Goal: Task Accomplishment & Management: Use online tool/utility

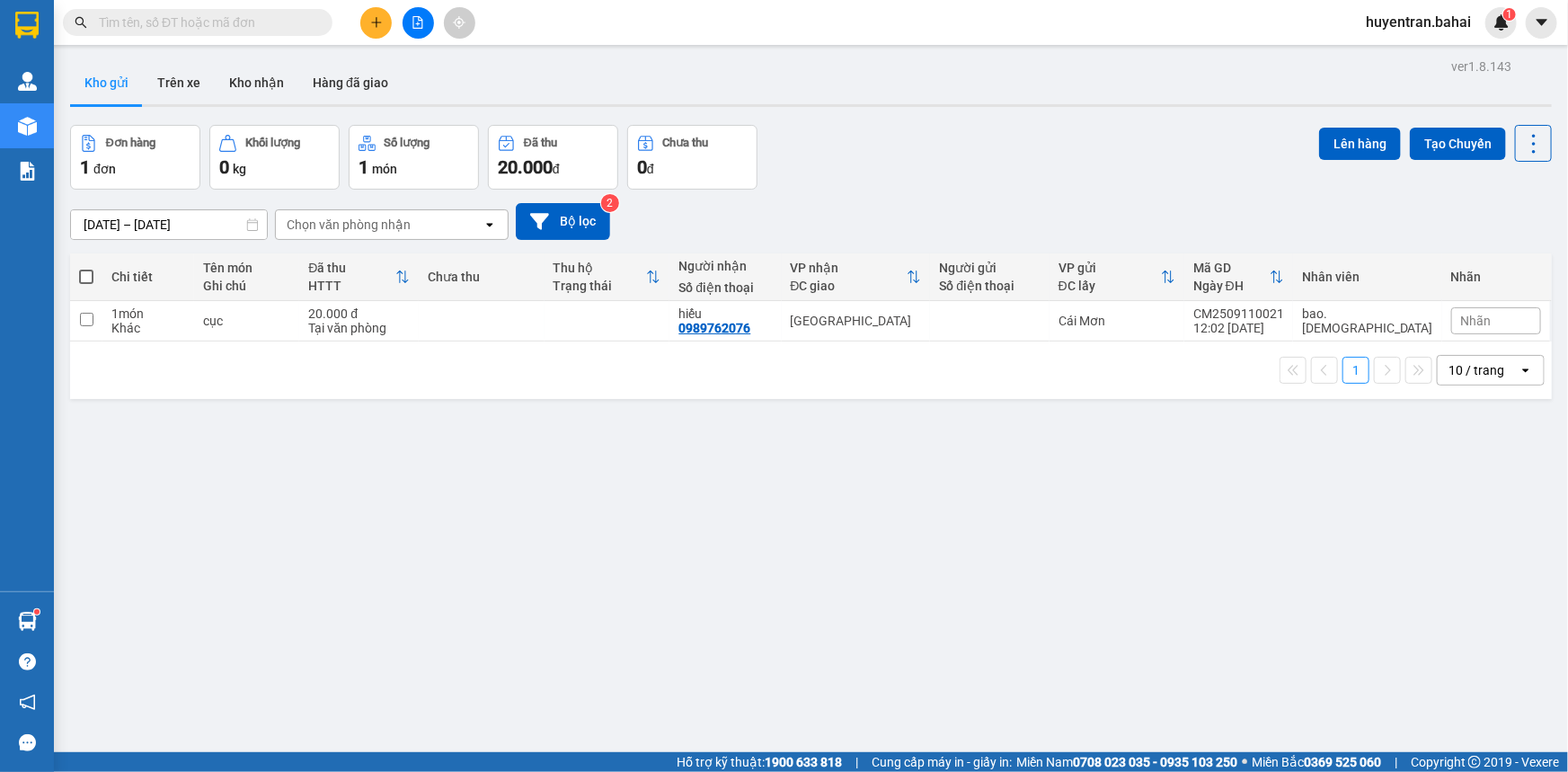
scroll to position [82, 0]
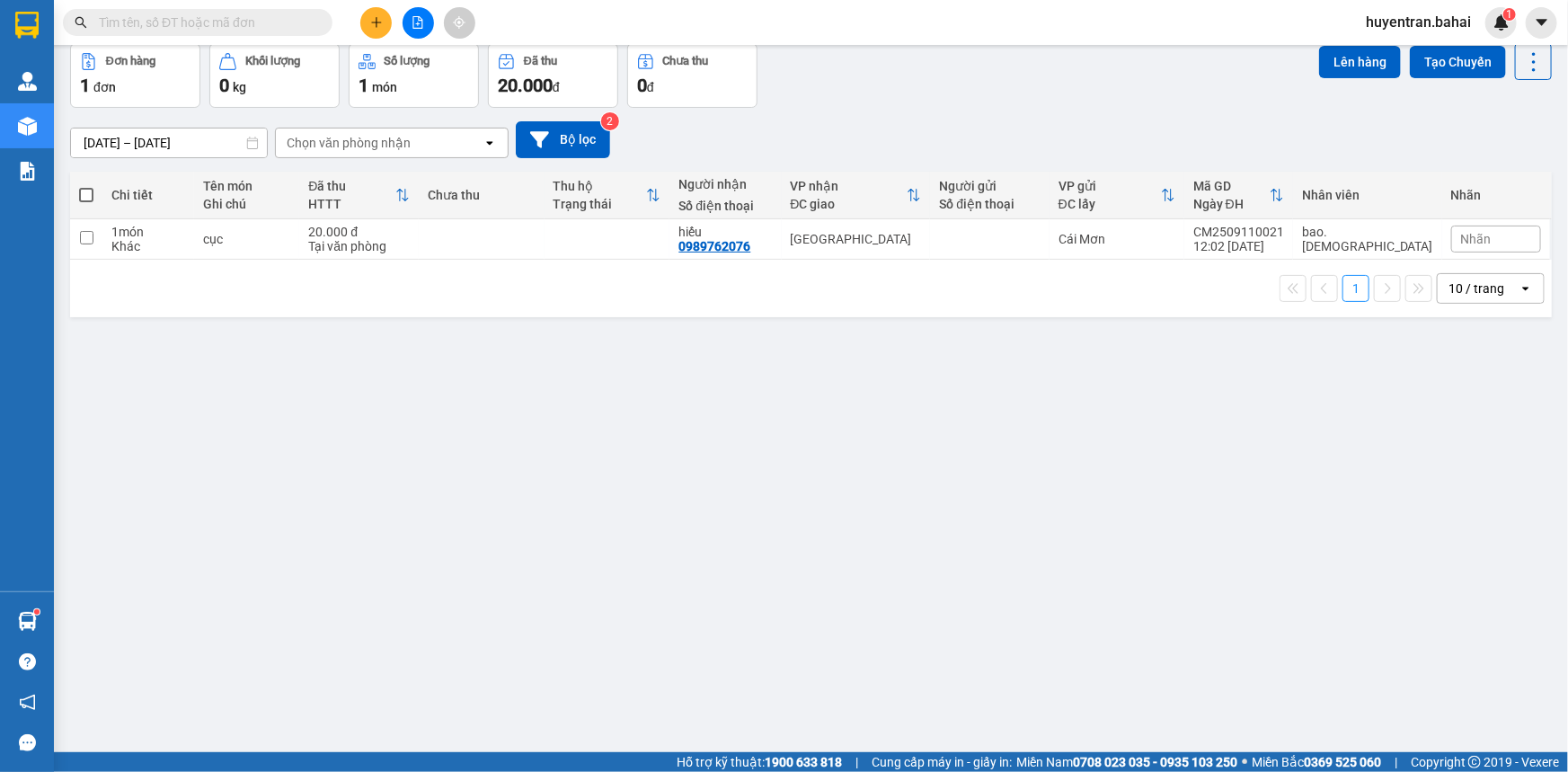
click at [214, 14] on input "text" at bounding box center [205, 22] width 212 height 19
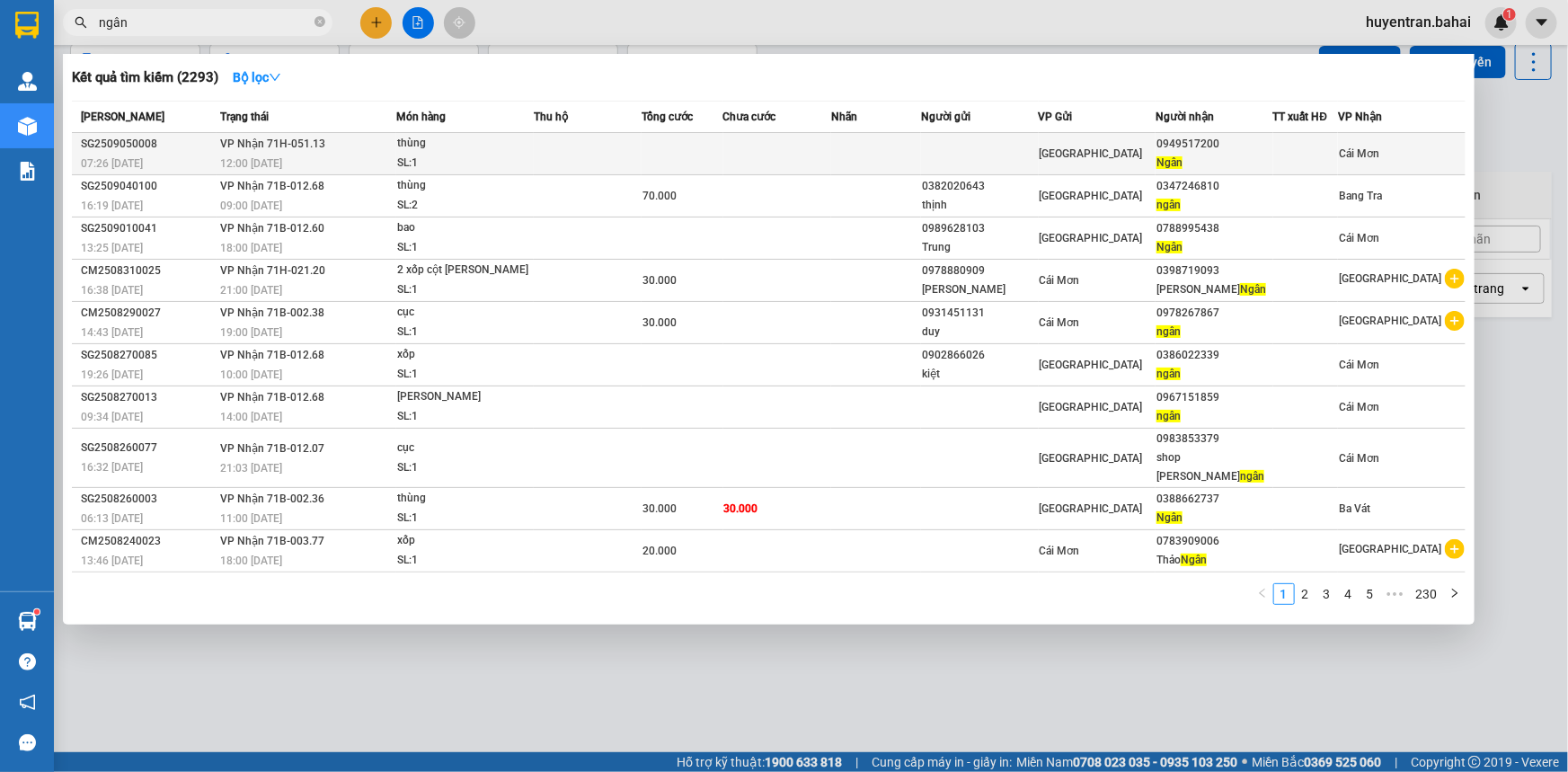
type input "ngân"
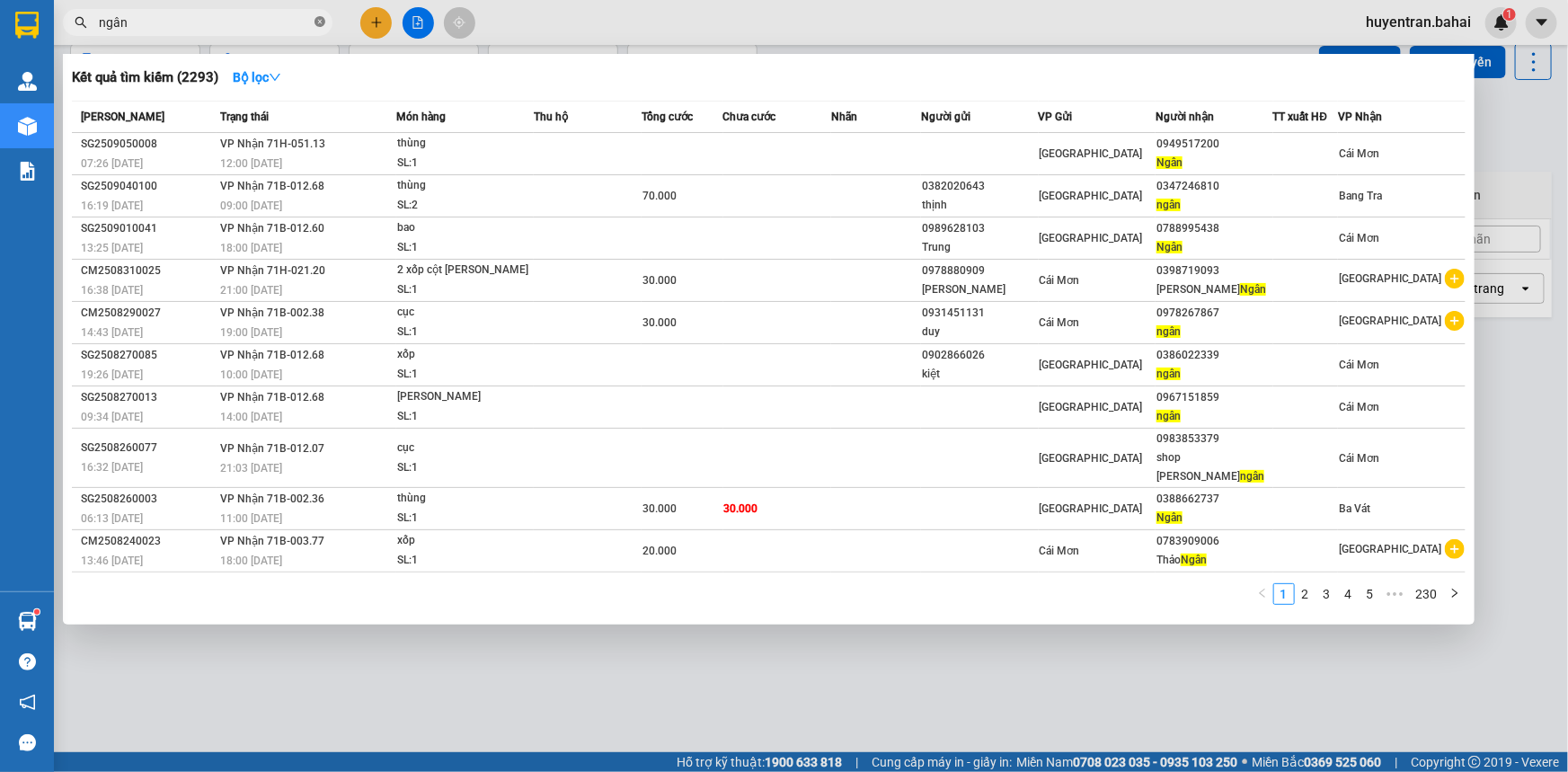
drag, startPoint x: 908, startPoint y: 135, endPoint x: 322, endPoint y: 22, distance: 596.8
click at [322, 22] on icon "close-circle" at bounding box center [320, 21] width 11 height 11
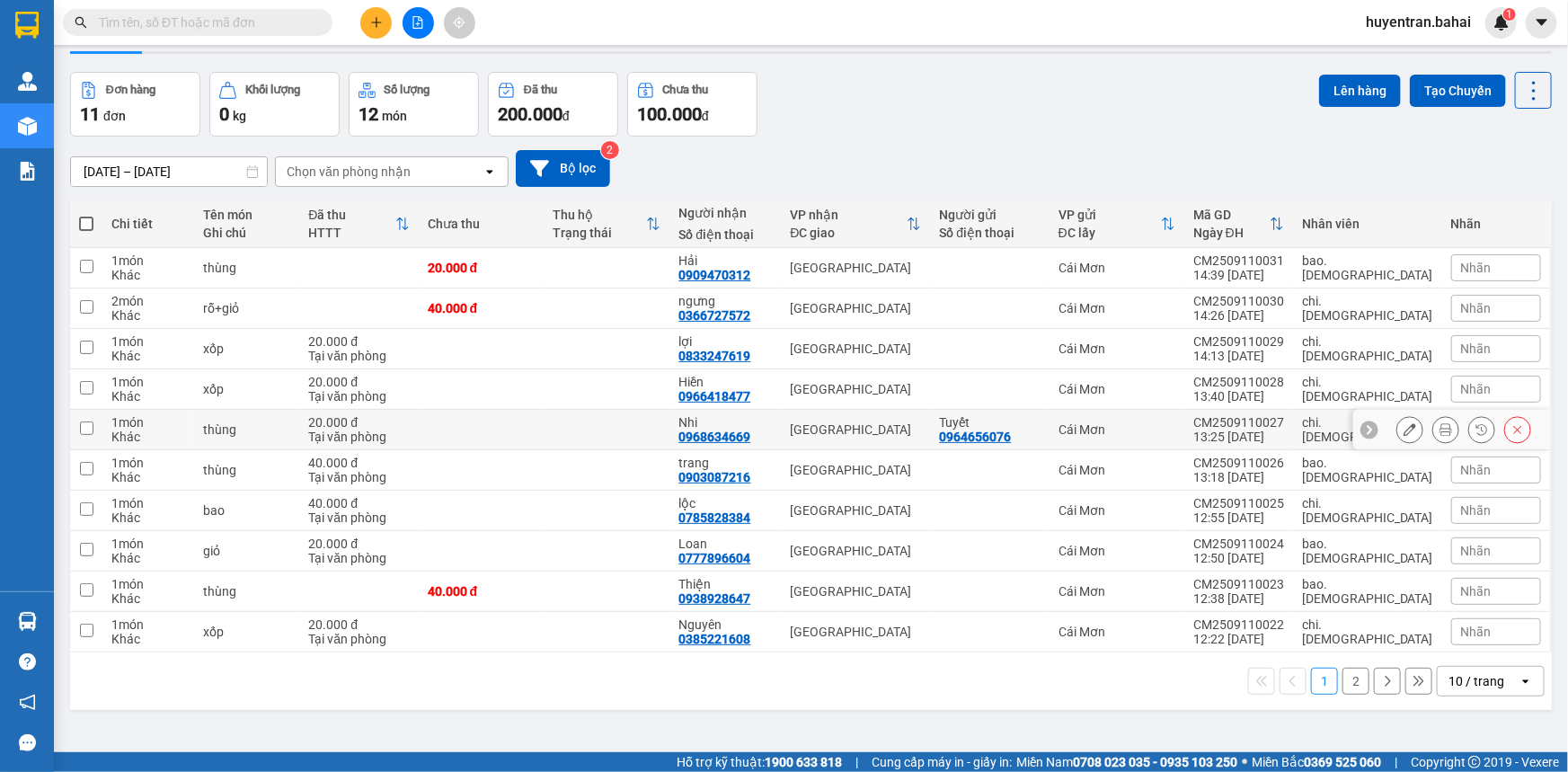
scroll to position [81, 0]
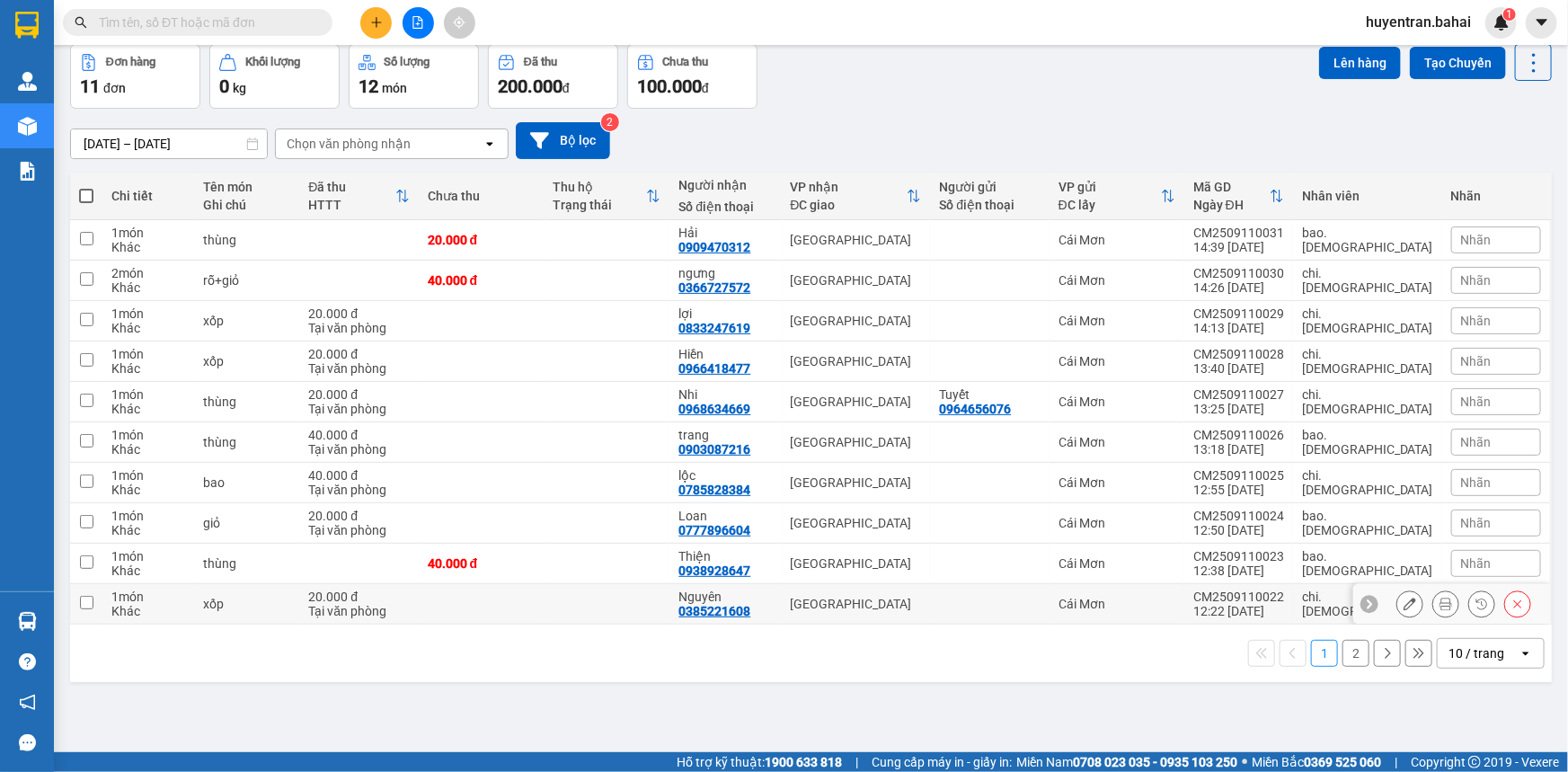
drag, startPoint x: 93, startPoint y: 585, endPoint x: 89, endPoint y: 564, distance: 21.4
click at [93, 575] on tbody "1 món Khác thùng 20.000 đ Hải 0909470312 [GEOGRAPHIC_DATA] CM2509110031 14:39 […" at bounding box center [811, 422] width 1482 height 405
drag, startPoint x: 89, startPoint y: 551, endPoint x: 86, endPoint y: 514, distance: 37.1
click at [89, 538] on tbody "1 món Khác thùng 20.000 đ Hải 0909470312 [GEOGRAPHIC_DATA] CM2509110031 14:39 […" at bounding box center [811, 422] width 1482 height 405
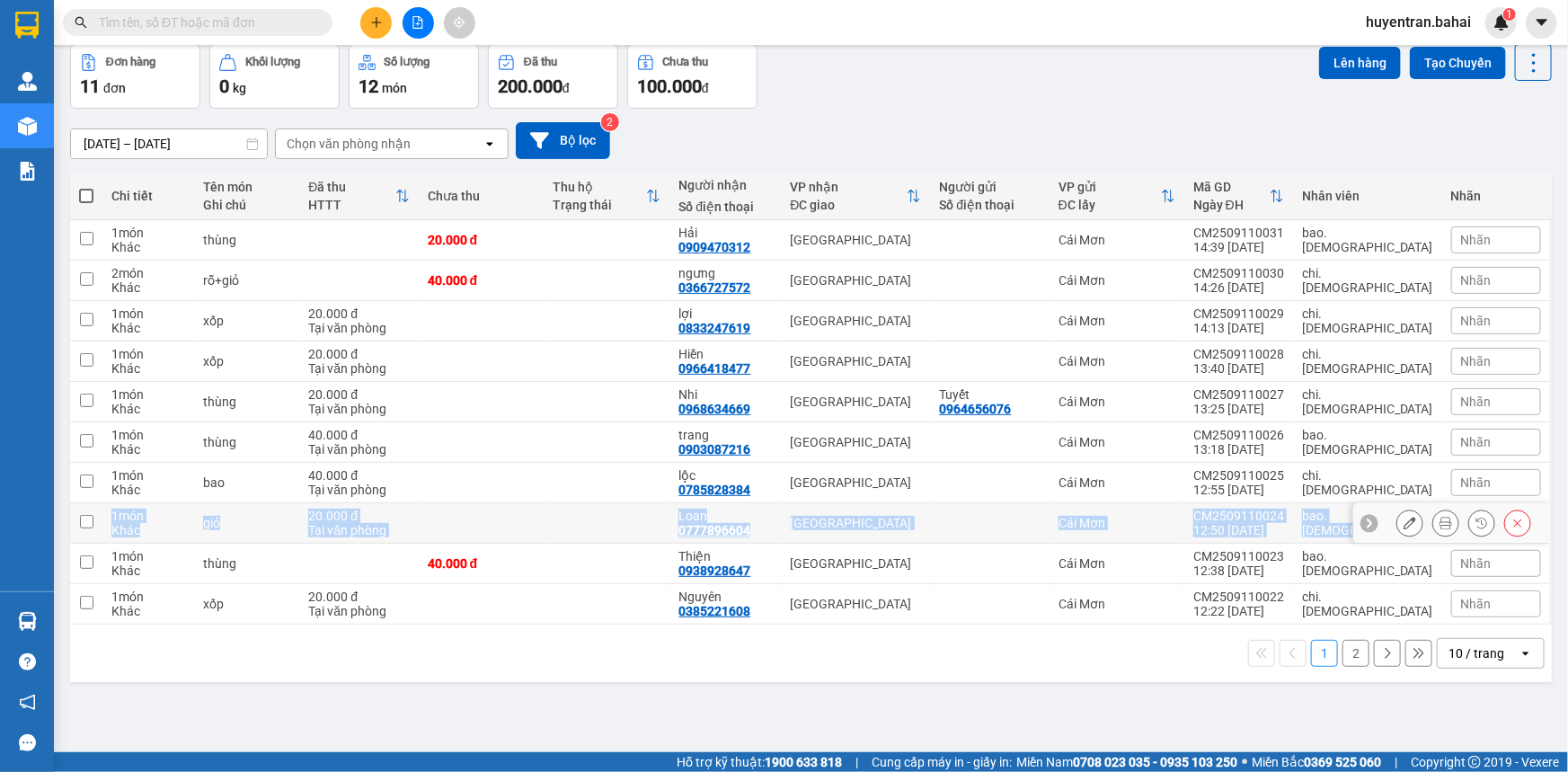
drag, startPoint x: 86, startPoint y: 513, endPoint x: 84, endPoint y: 487, distance: 26.1
click at [86, 512] on td at bounding box center [86, 523] width 32 height 41
checkbox input "true"
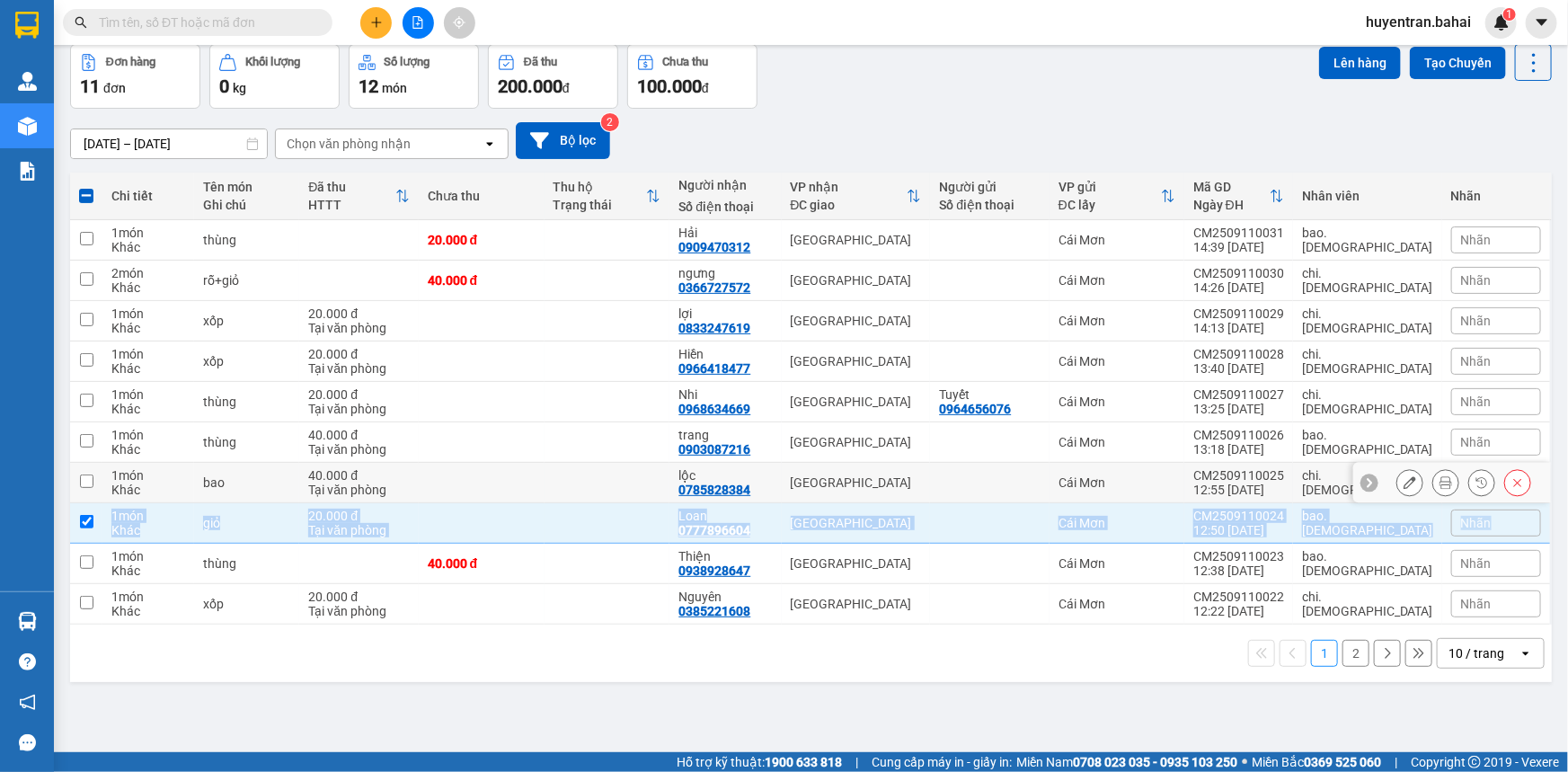
drag, startPoint x: 84, startPoint y: 480, endPoint x: 80, endPoint y: 530, distance: 50.2
click at [84, 485] on input "checkbox" at bounding box center [86, 481] width 14 height 14
checkbox input "true"
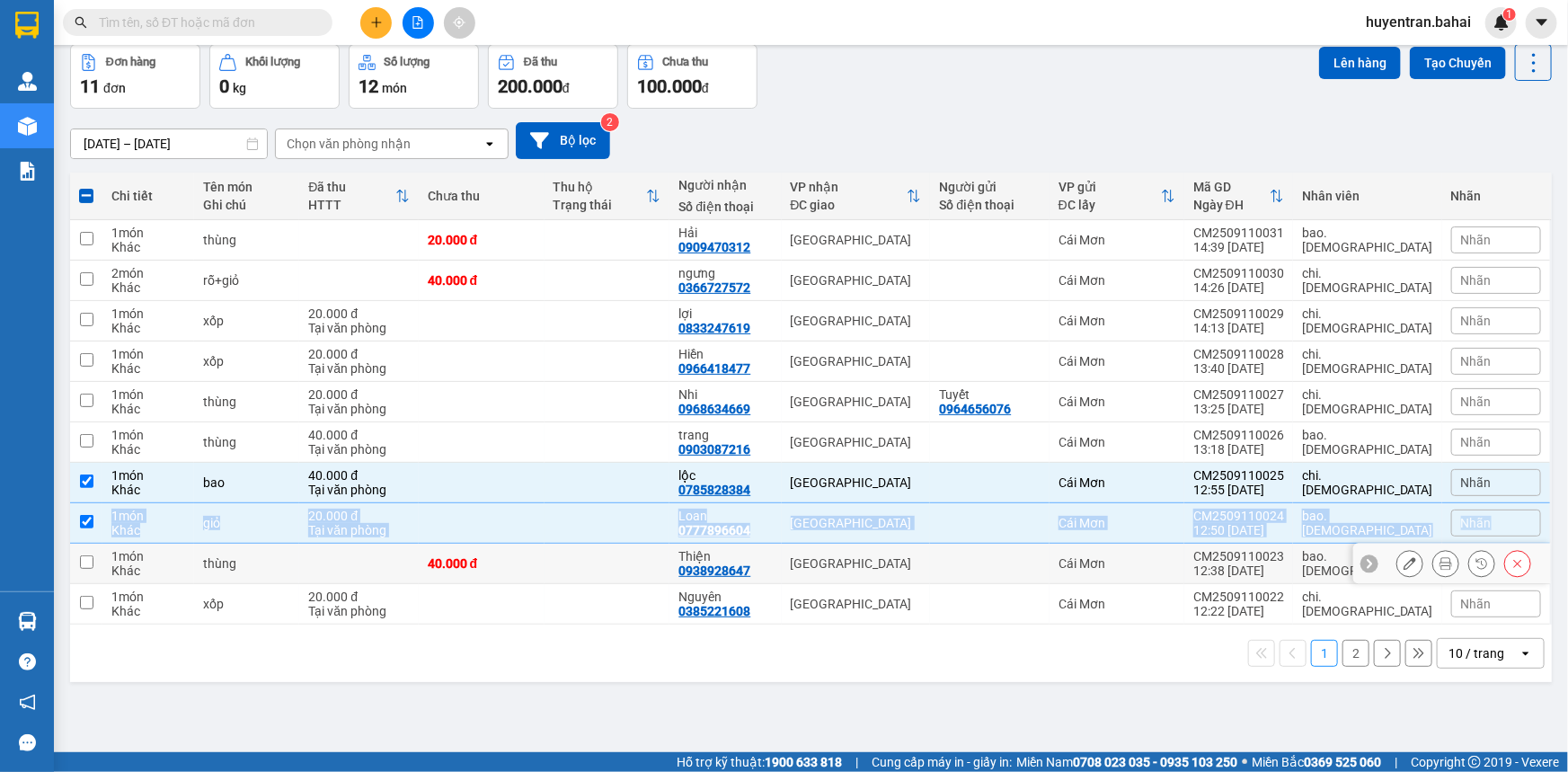
click at [90, 565] on input "checkbox" at bounding box center [86, 562] width 14 height 14
checkbox input "true"
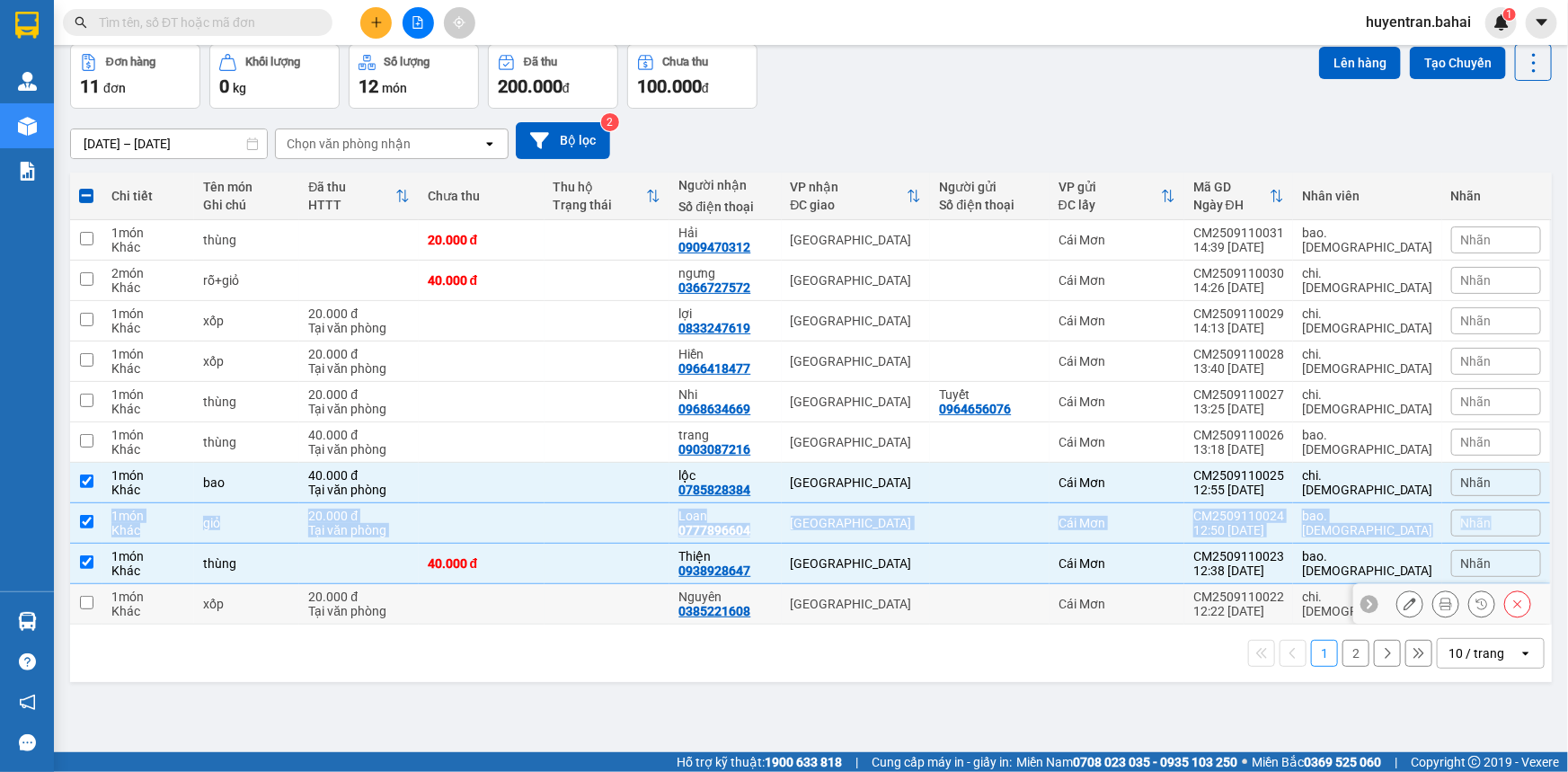
drag, startPoint x: 84, startPoint y: 598, endPoint x: 88, endPoint y: 554, distance: 44.2
click at [84, 589] on td at bounding box center [86, 605] width 32 height 41
checkbox input "true"
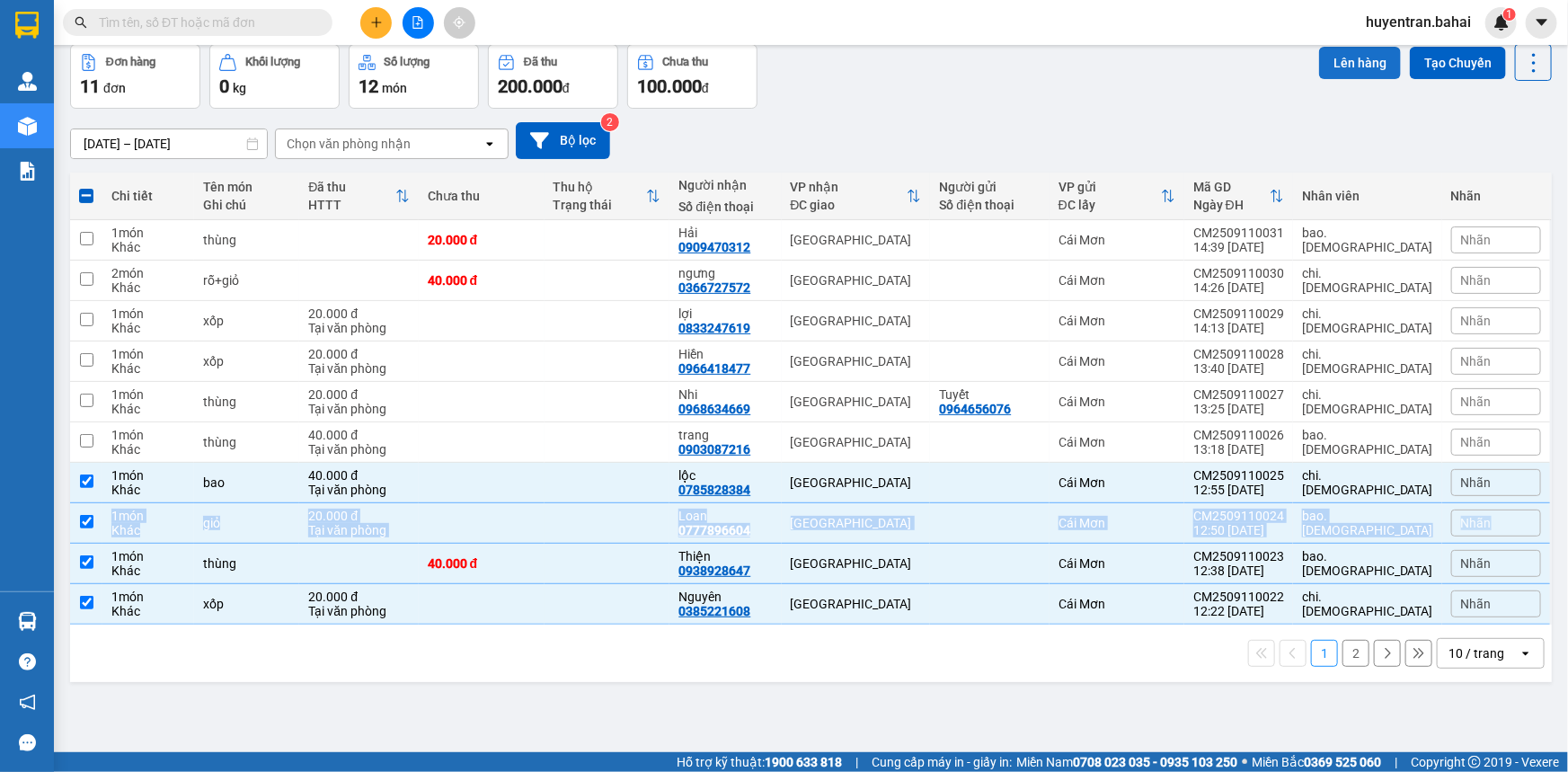
click at [1348, 56] on button "Lên hàng" at bounding box center [1360, 62] width 82 height 32
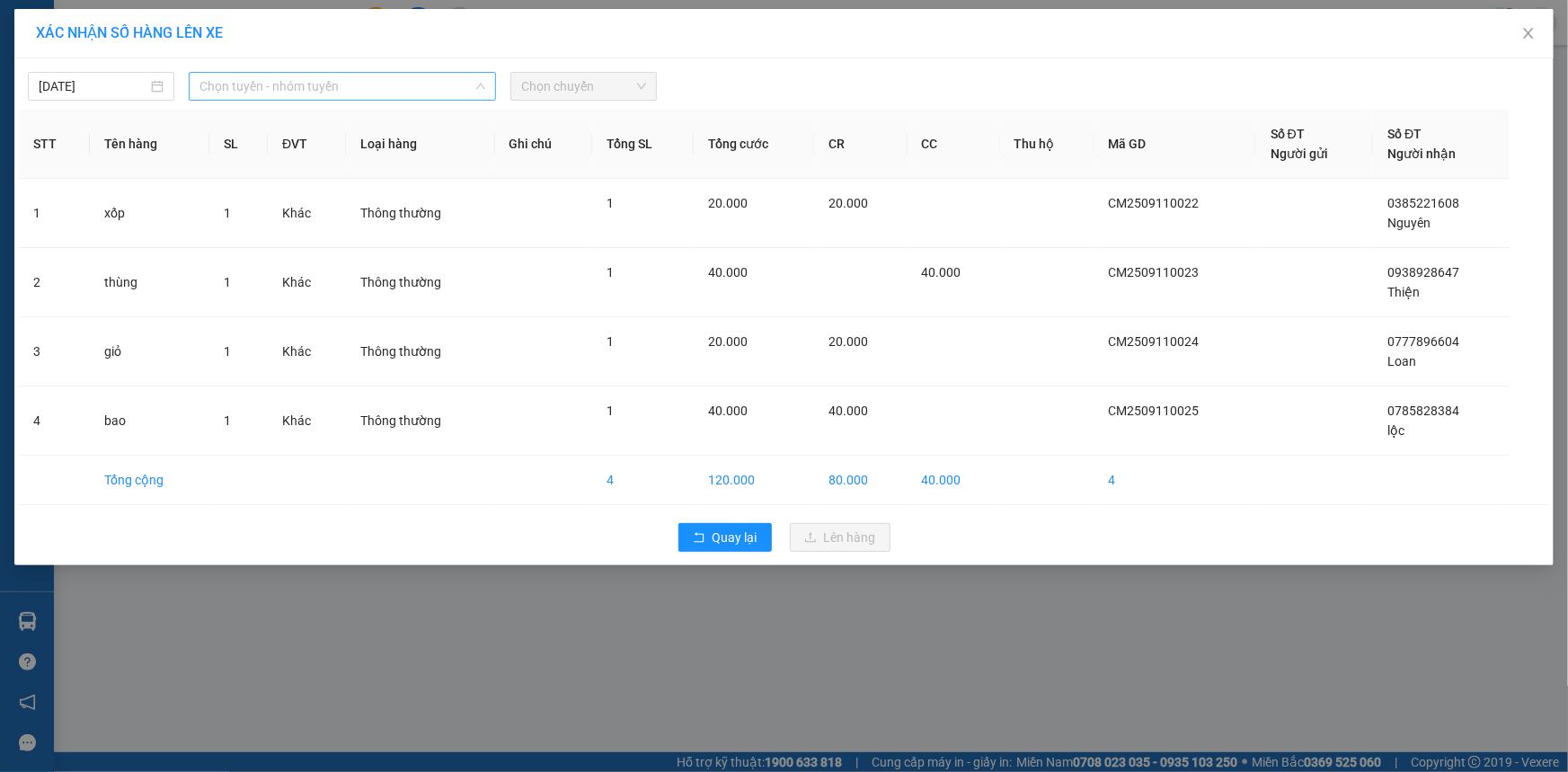
click at [394, 97] on span "Chọn tuyến - nhóm tuyến" at bounding box center [342, 85] width 286 height 27
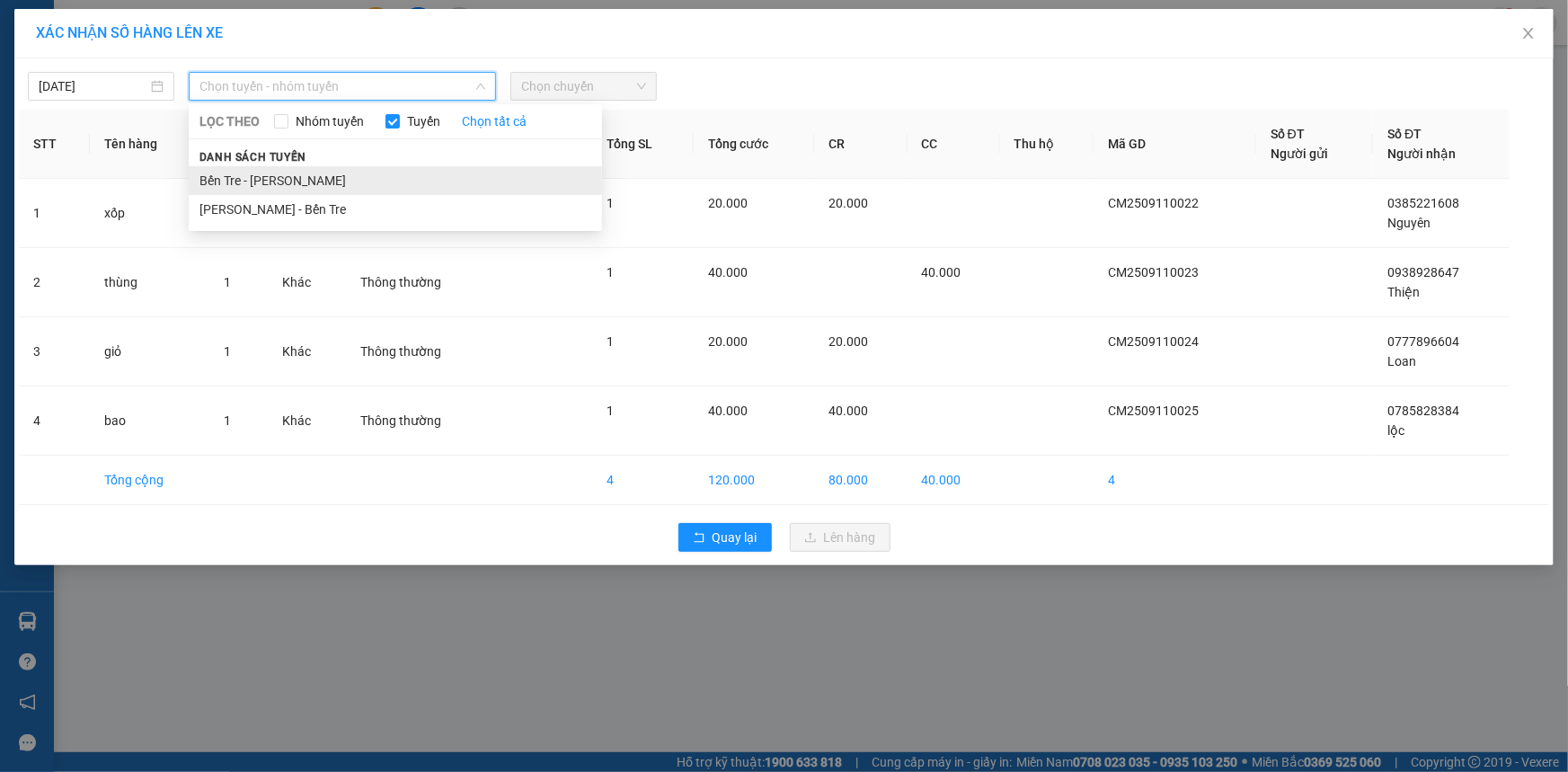
click at [380, 183] on li "Bến Tre - Hồ Chí Minh" at bounding box center [395, 180] width 414 height 29
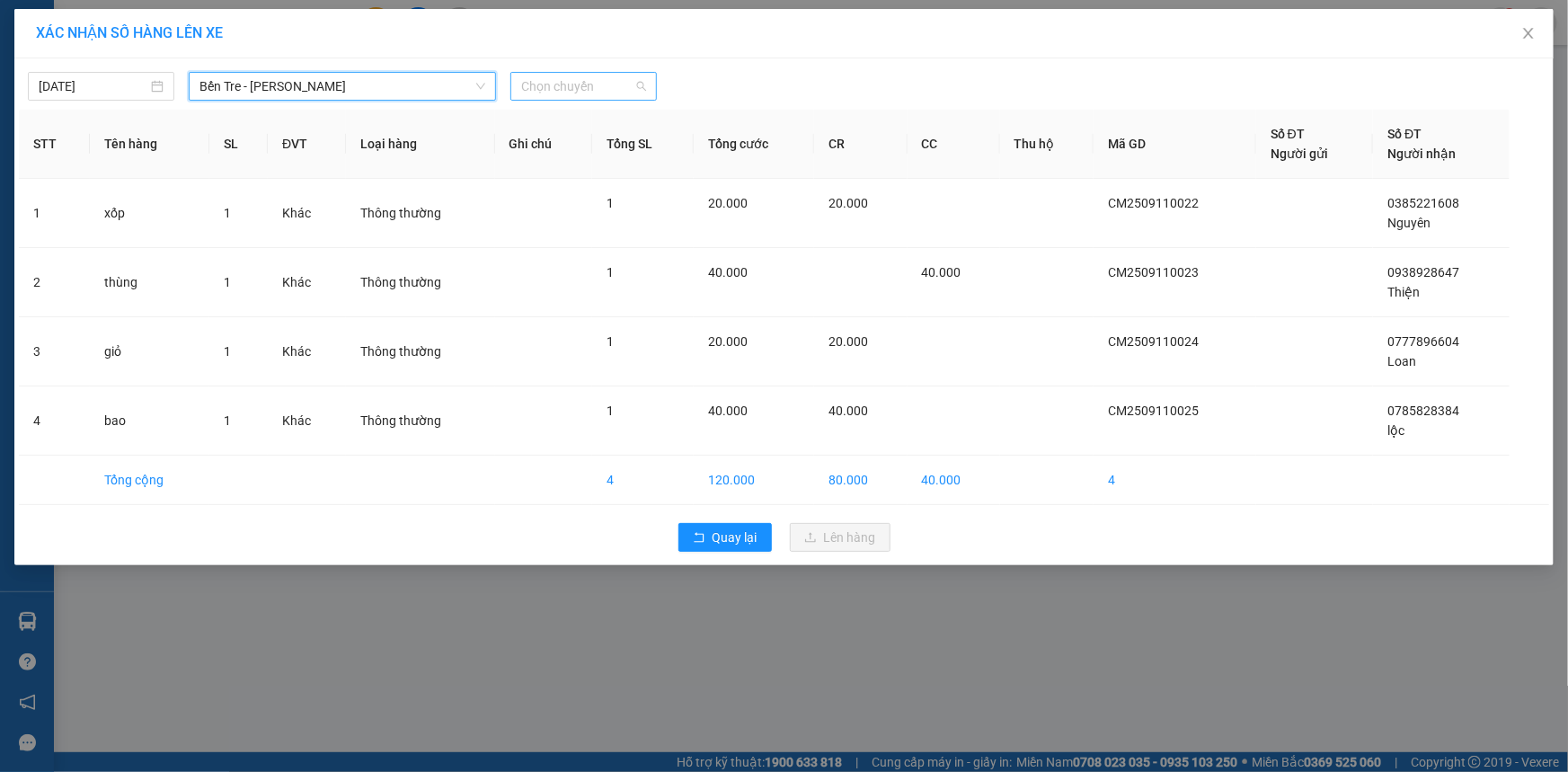
click at [637, 85] on span "Chọn chuyến" at bounding box center [584, 85] width 125 height 27
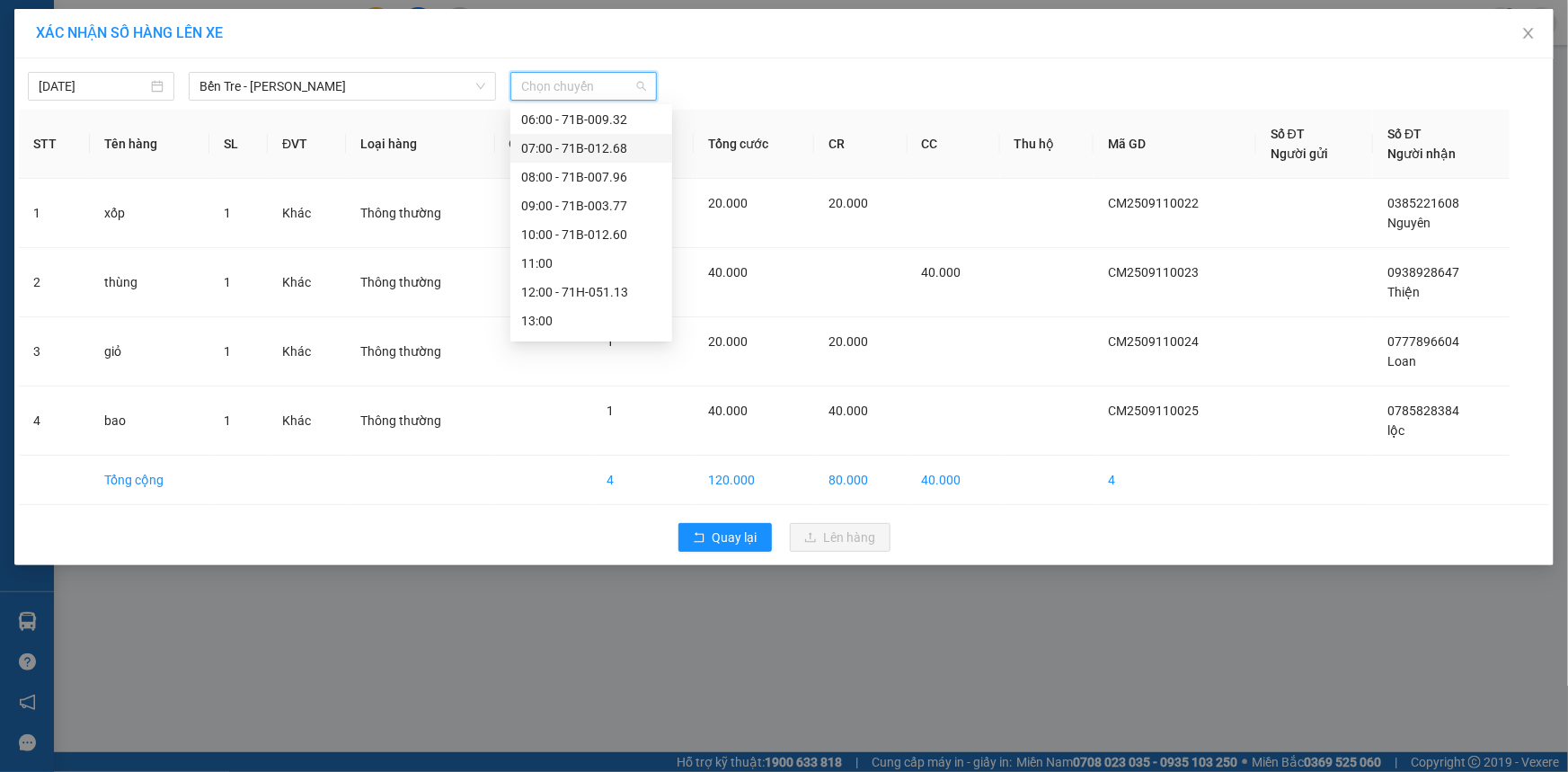
scroll to position [162, 0]
click at [555, 292] on div "13:00" at bounding box center [591, 304] width 161 height 29
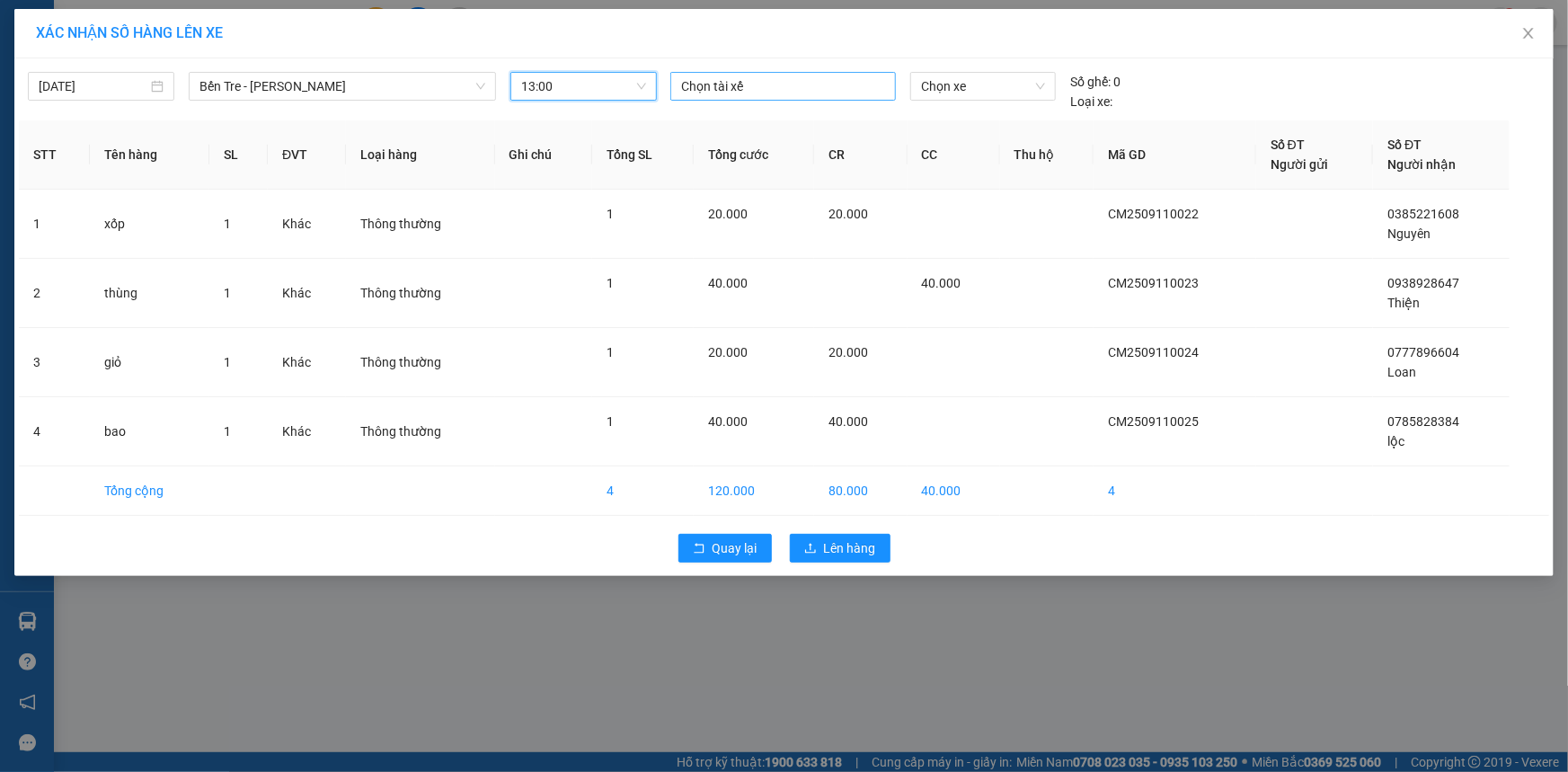
click at [827, 85] on div at bounding box center [782, 85] width 216 height 21
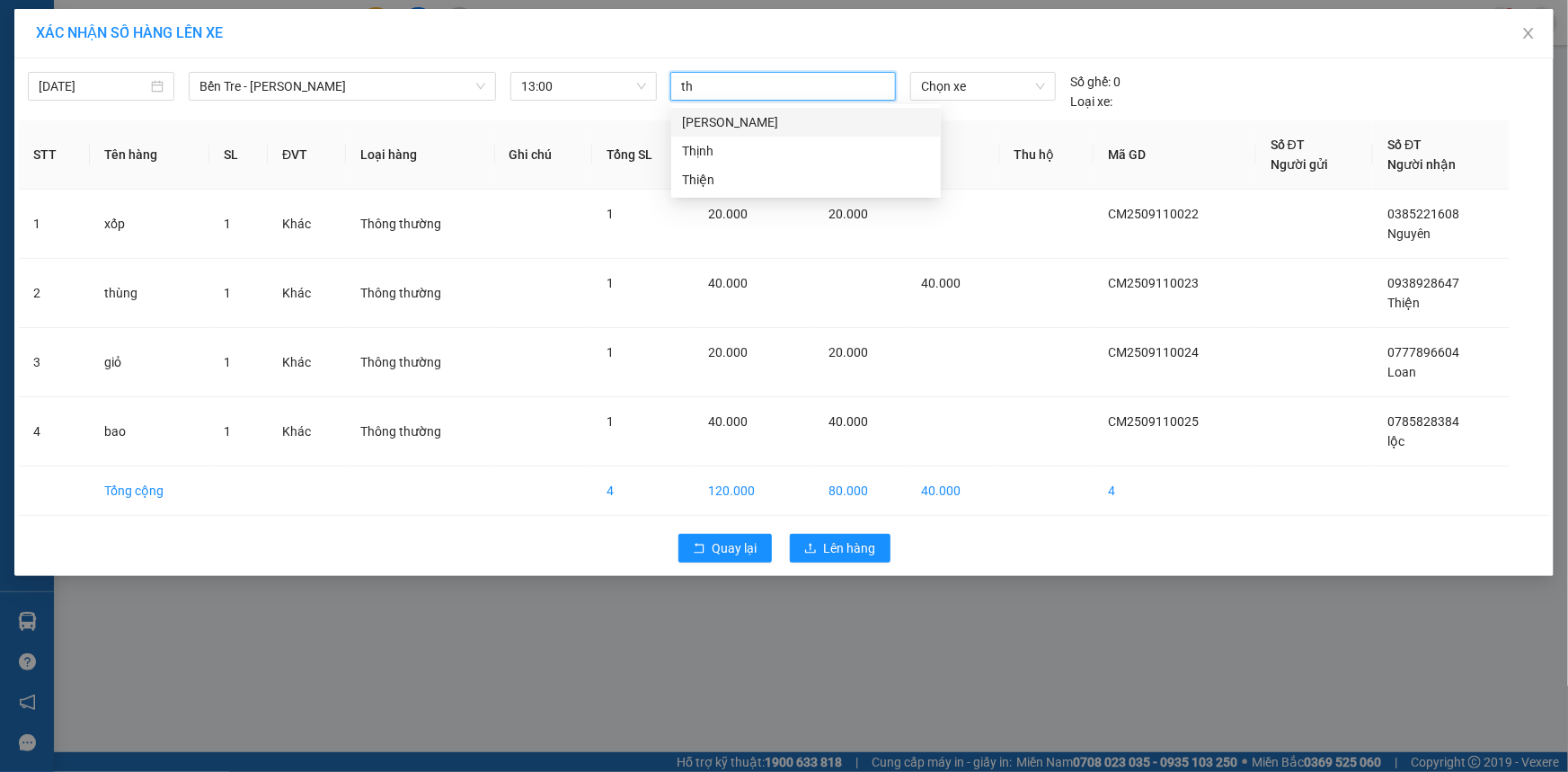
type input "thi"
click at [827, 144] on div "Thiện" at bounding box center [805, 150] width 248 height 19
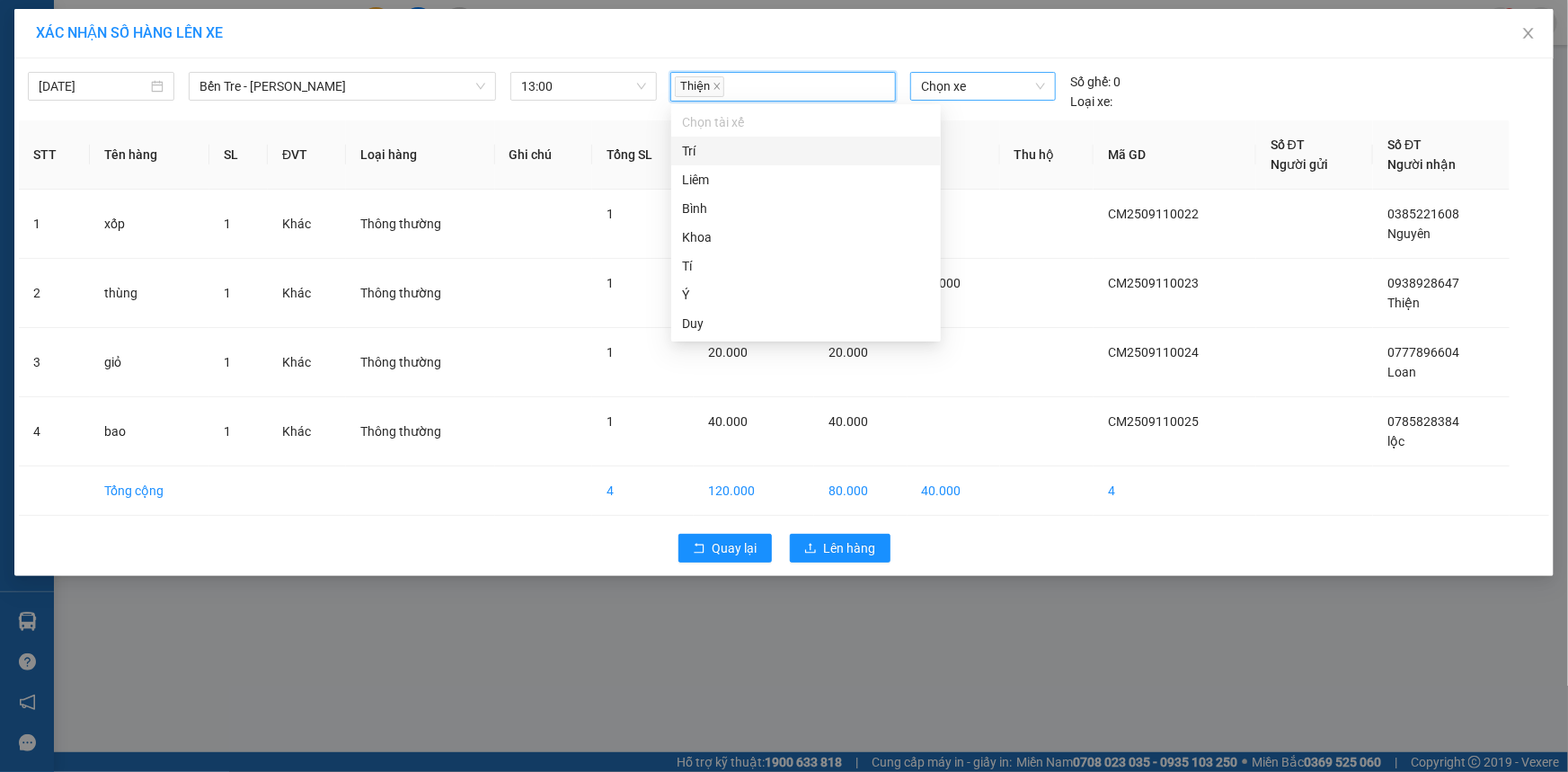
click at [957, 73] on span "Chọn xe" at bounding box center [983, 85] width 124 height 27
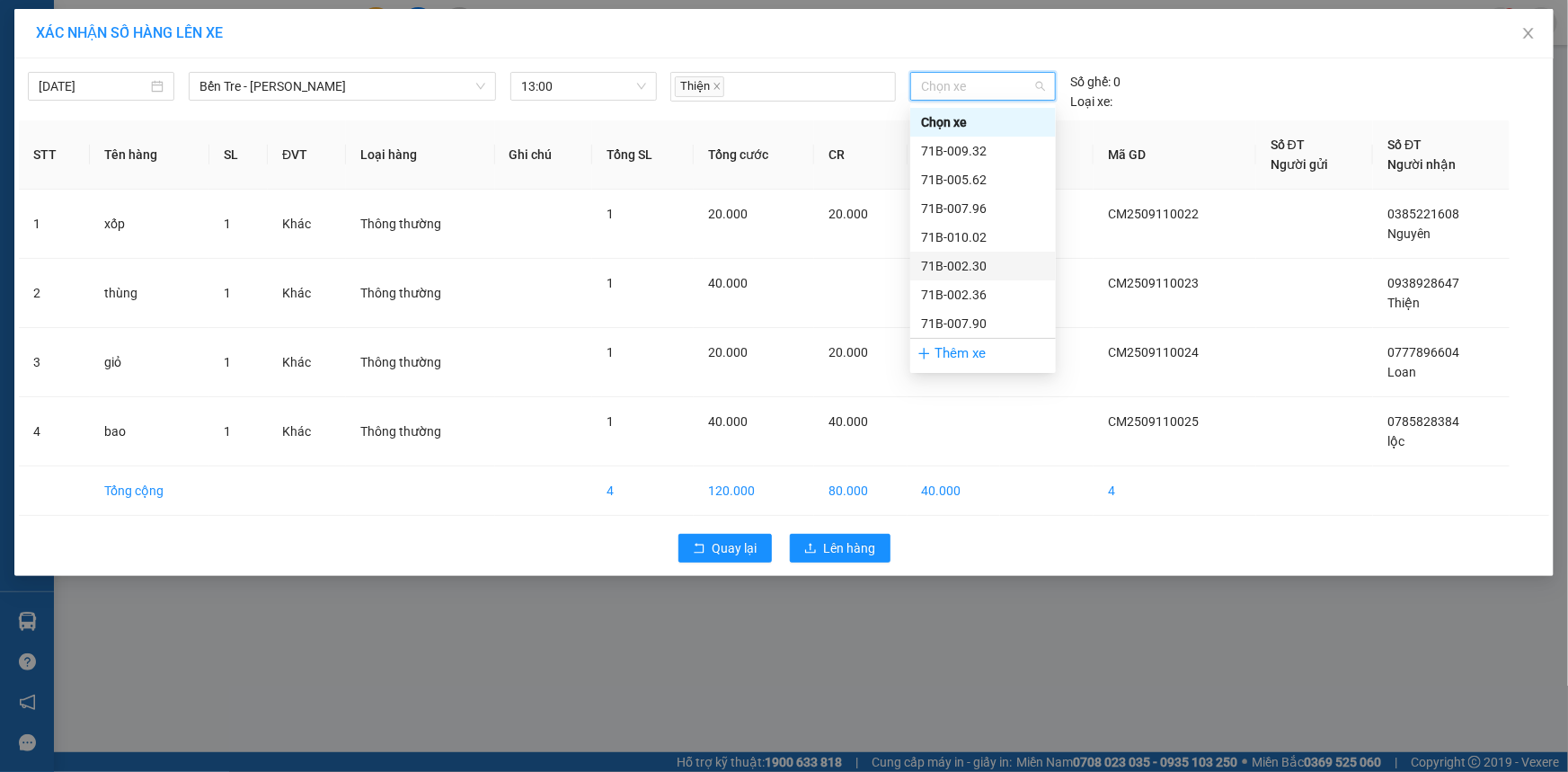
click at [989, 270] on div "71B-002.30" at bounding box center [983, 265] width 124 height 19
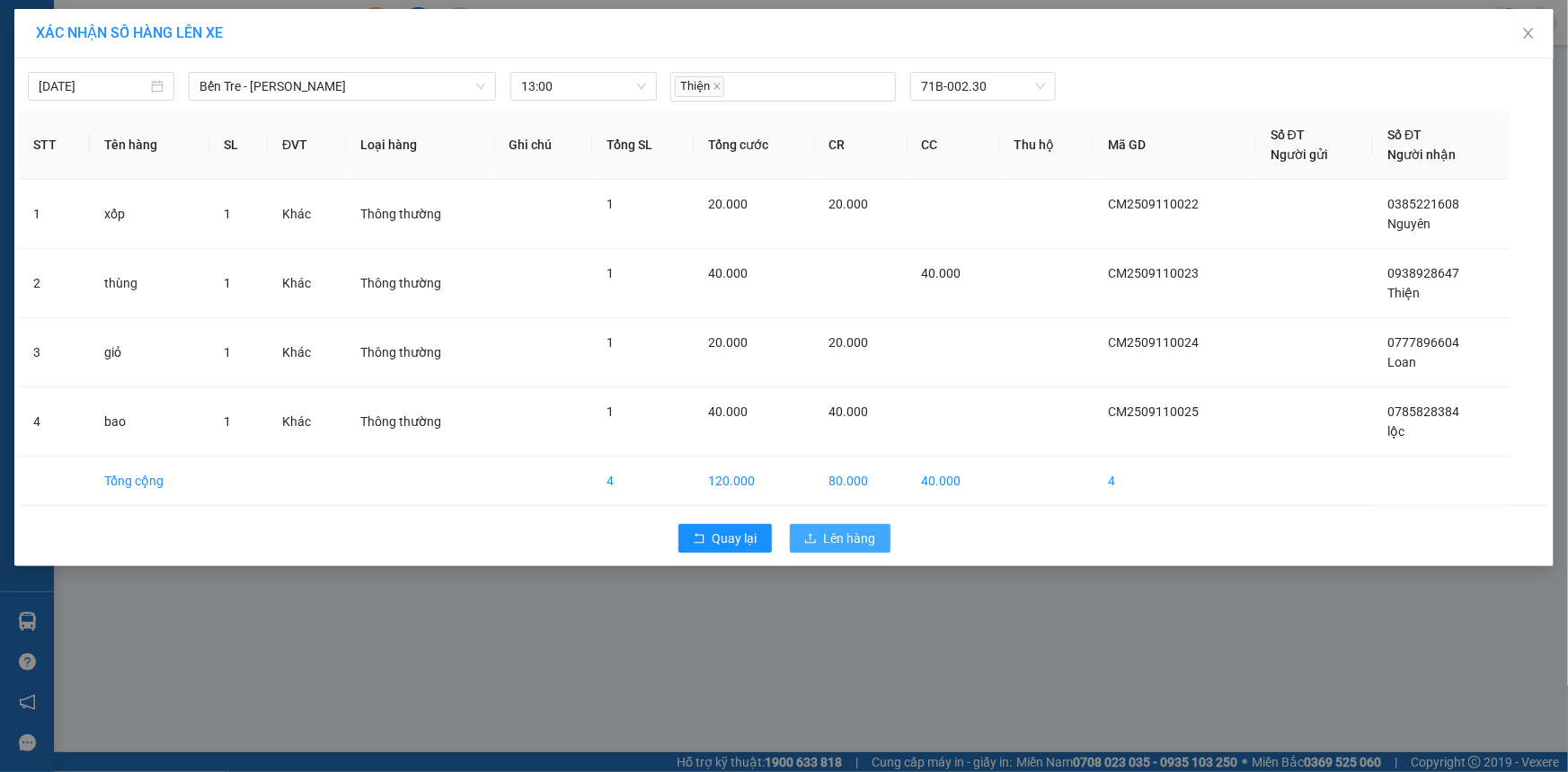
drag, startPoint x: 855, startPoint y: 526, endPoint x: 799, endPoint y: 511, distance: 58.0
click at [844, 525] on button "Lên hàng" at bounding box center [840, 538] width 100 height 29
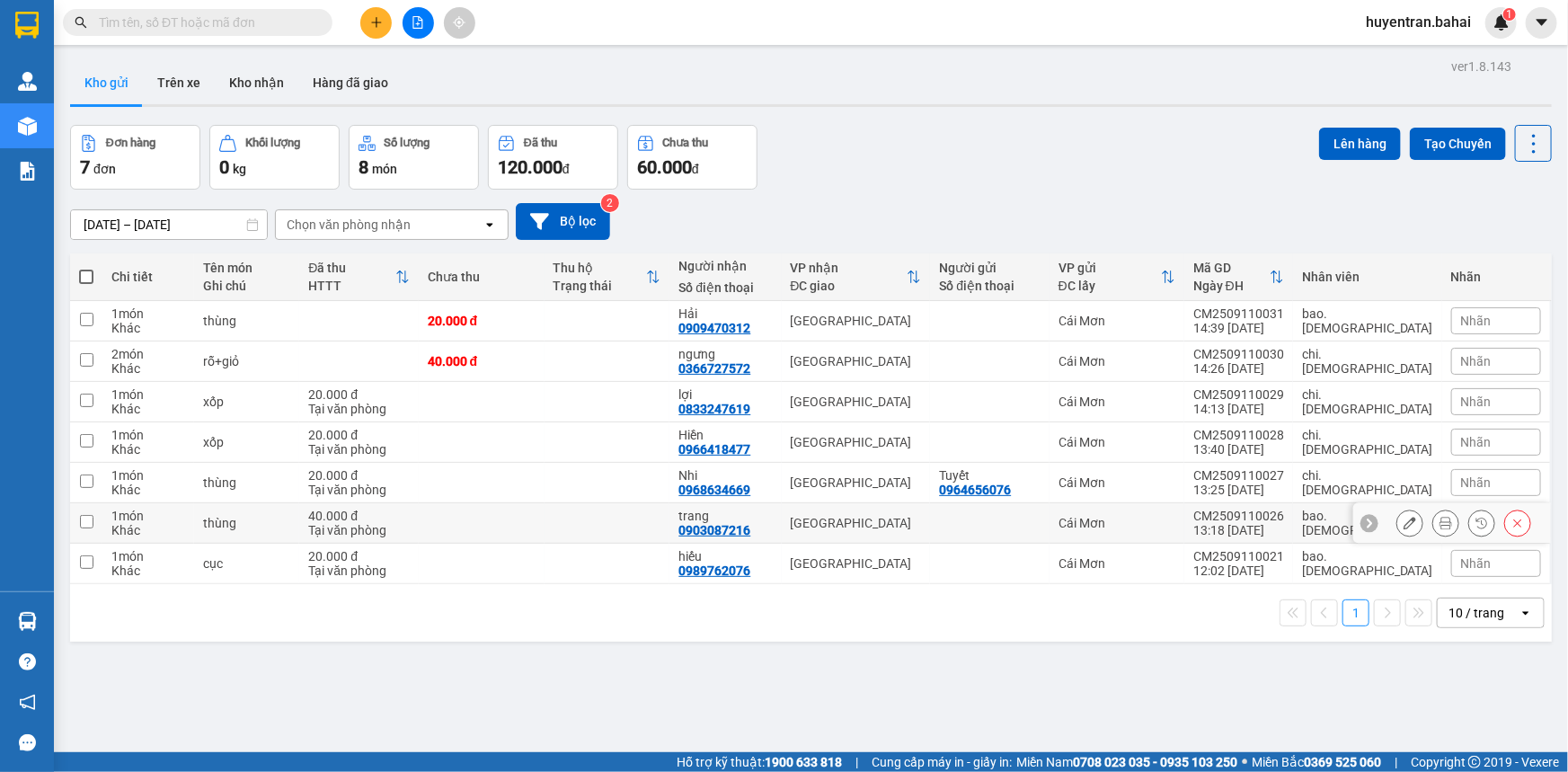
click at [99, 519] on td at bounding box center [86, 523] width 32 height 41
checkbox input "true"
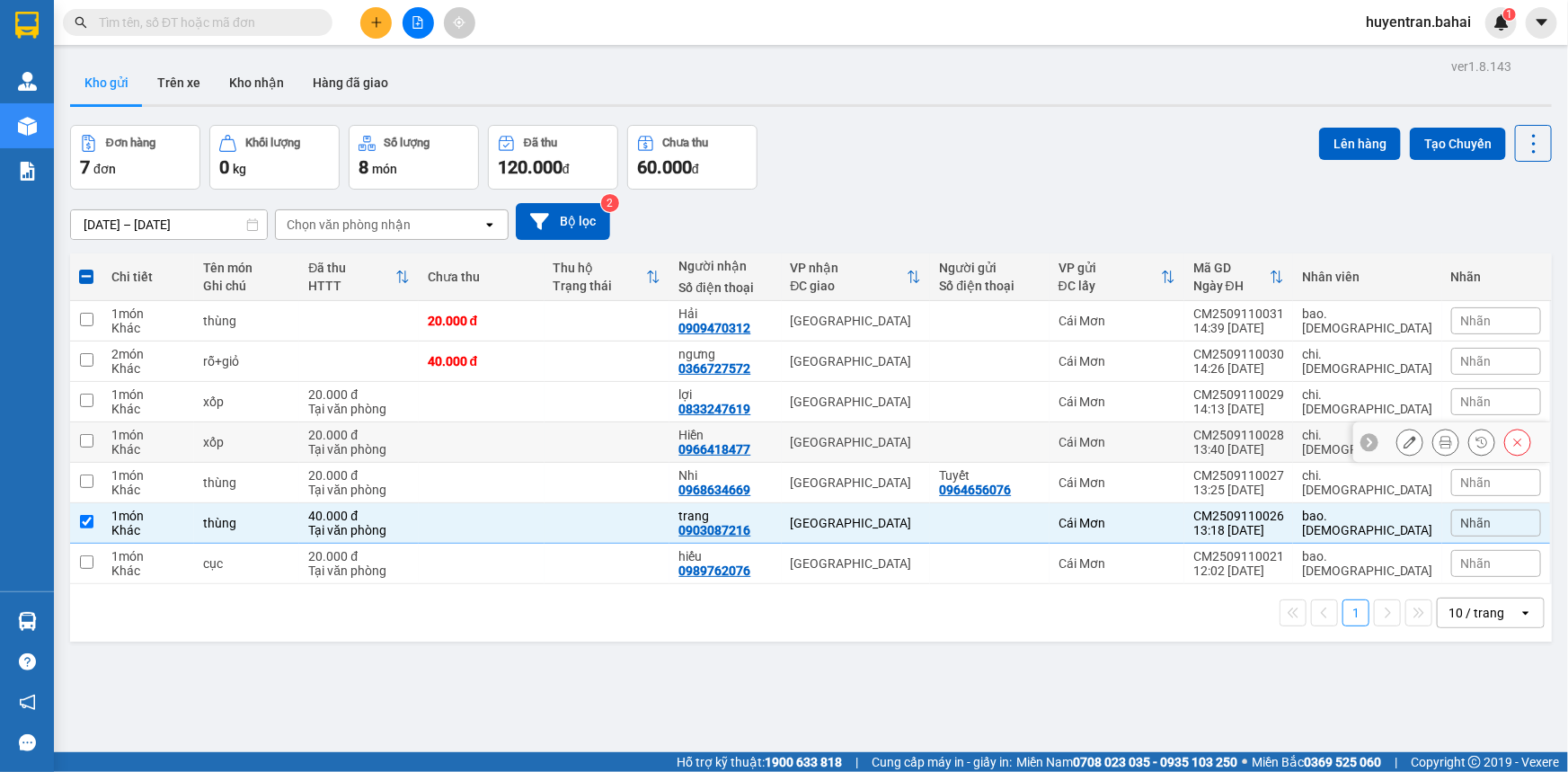
click at [90, 440] on input "checkbox" at bounding box center [86, 441] width 14 height 14
checkbox input "true"
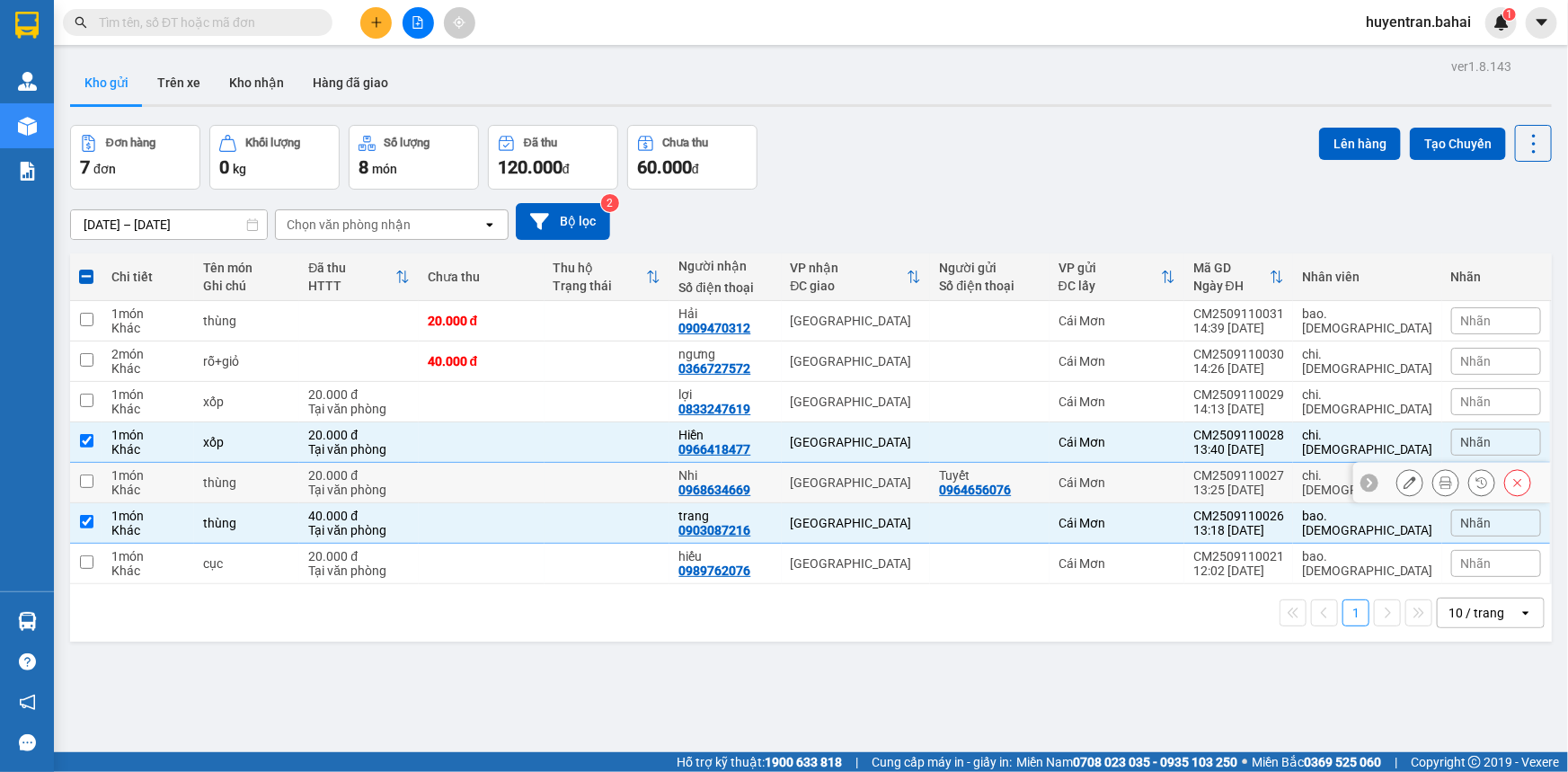
click at [83, 476] on input "checkbox" at bounding box center [86, 481] width 14 height 14
checkbox input "true"
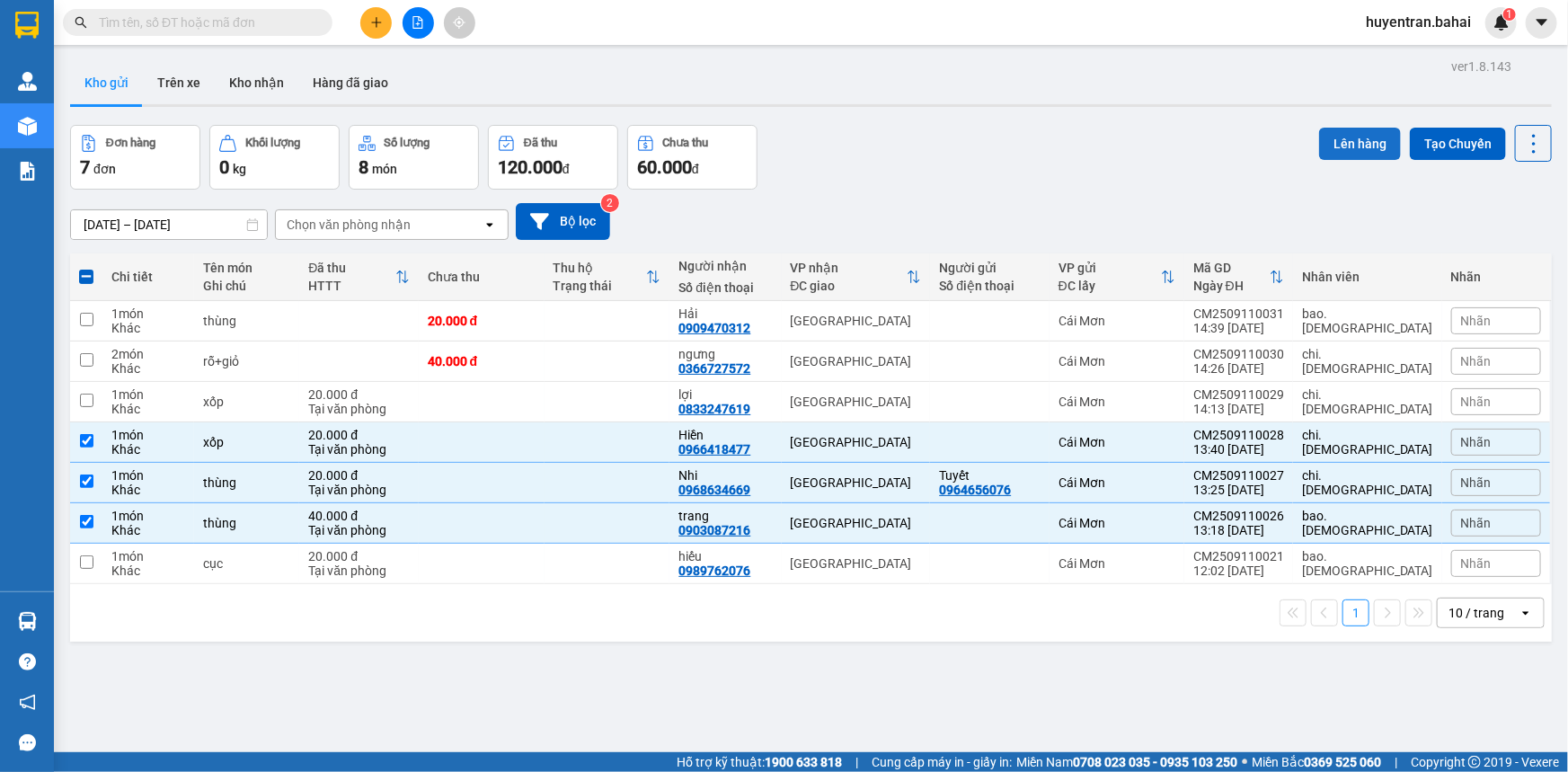
click at [1364, 138] on button "Lên hàng" at bounding box center [1360, 144] width 82 height 32
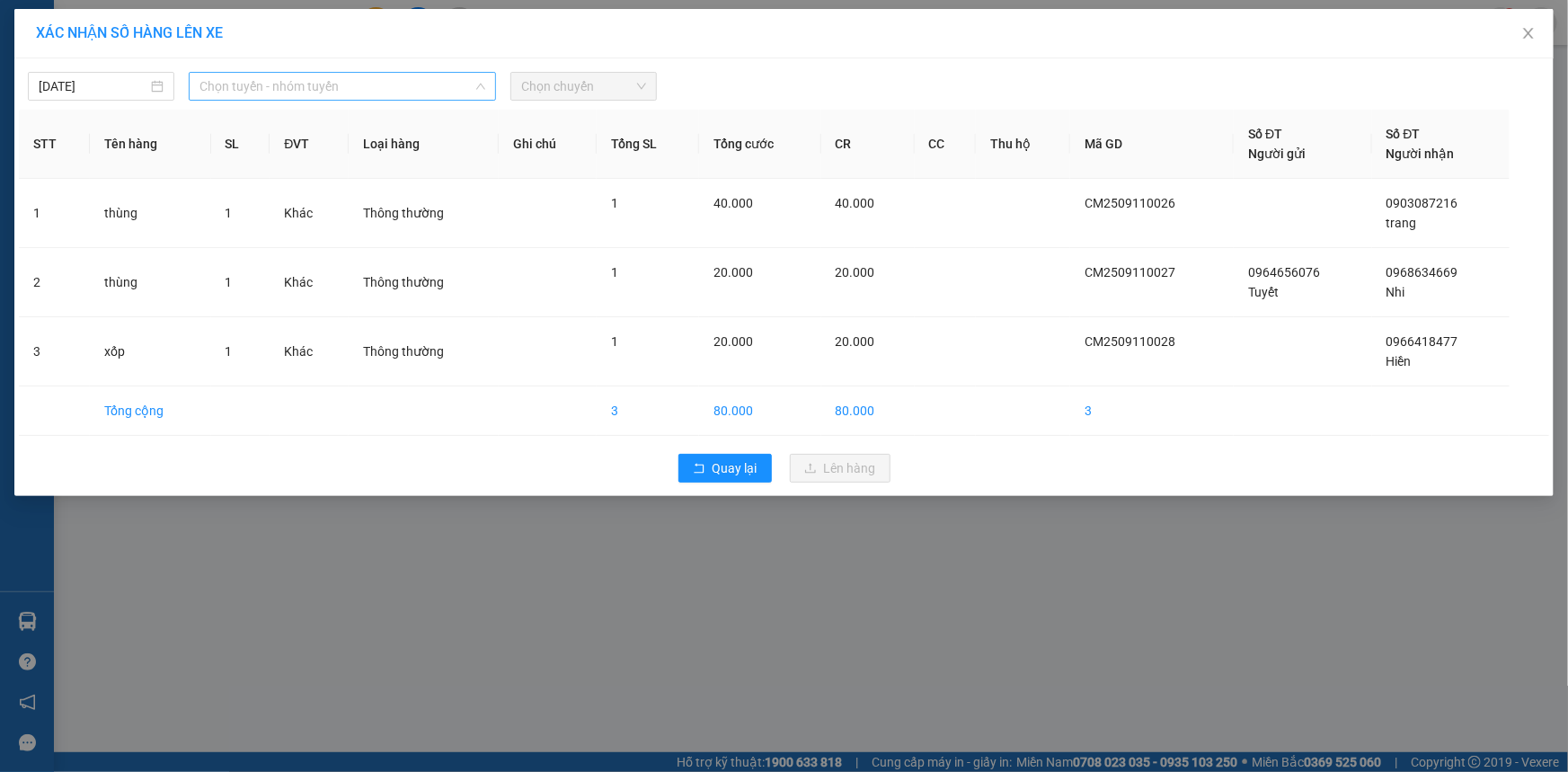
click at [395, 90] on span "Chọn tuyến - nhóm tuyến" at bounding box center [342, 85] width 286 height 27
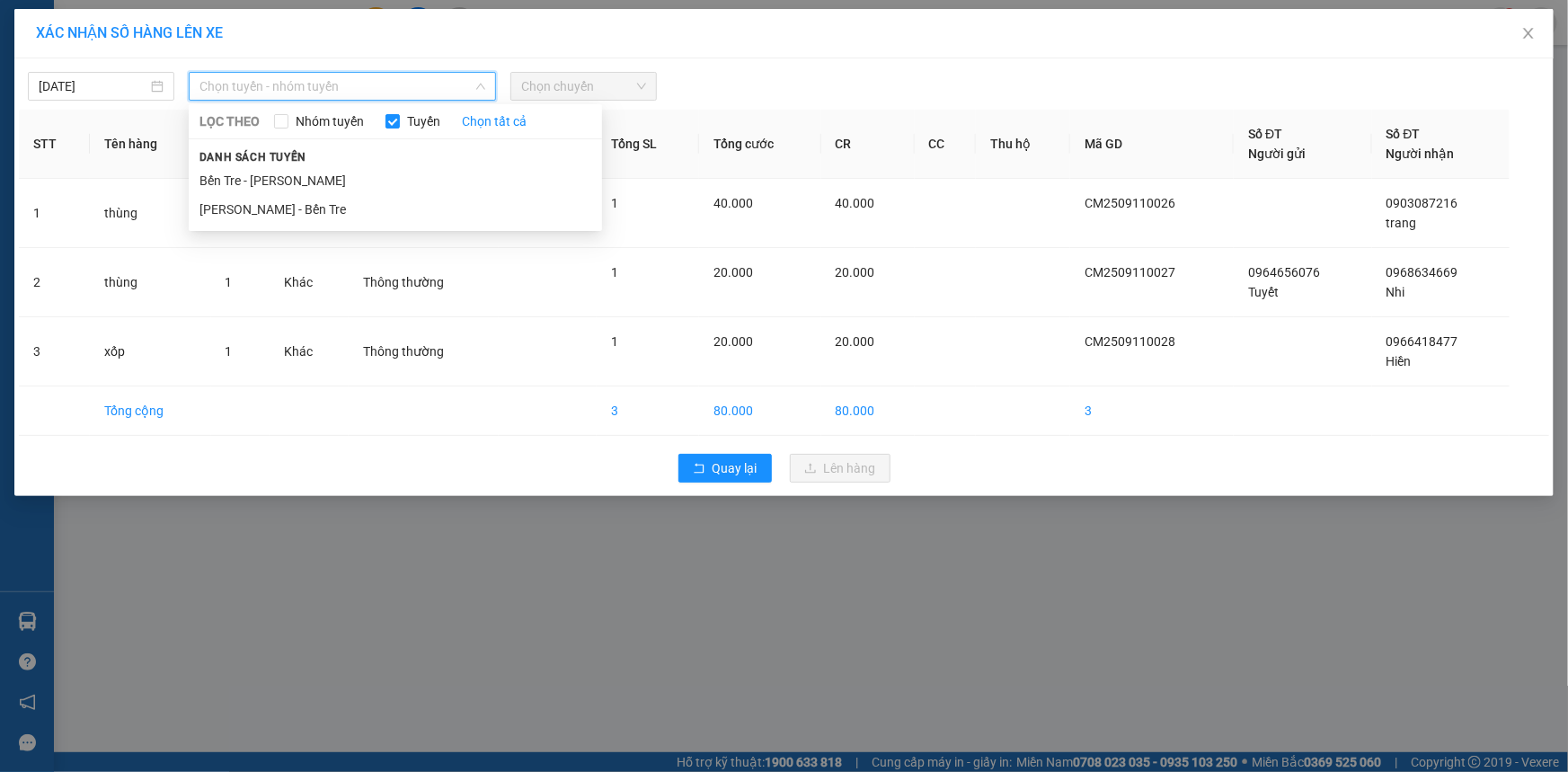
drag, startPoint x: 380, startPoint y: 177, endPoint x: 501, endPoint y: 137, distance: 127.4
click at [381, 178] on li "Bến Tre - Hồ Chí Minh" at bounding box center [395, 180] width 414 height 29
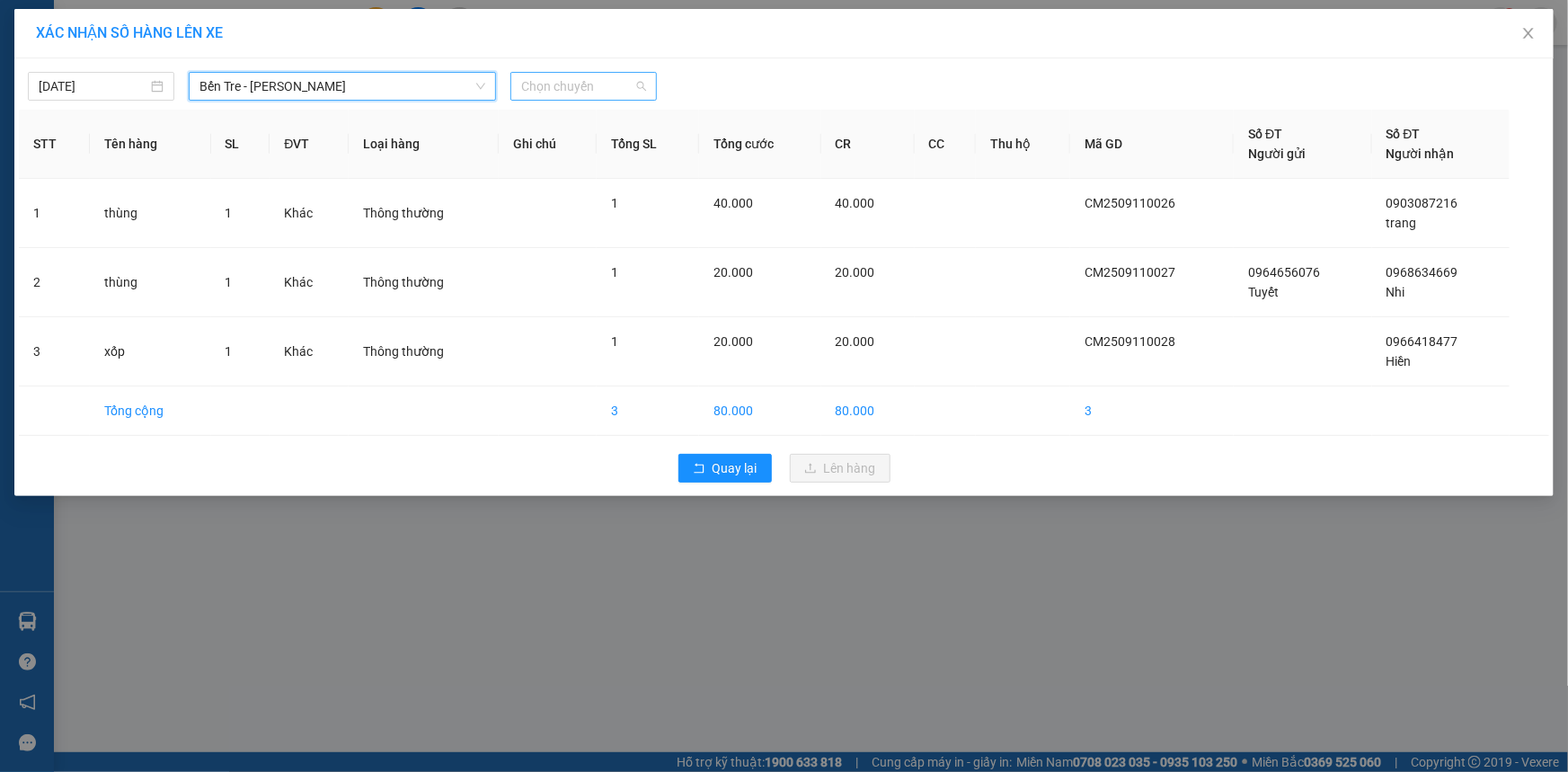
click at [562, 88] on span "Chọn chuyến" at bounding box center [584, 85] width 125 height 27
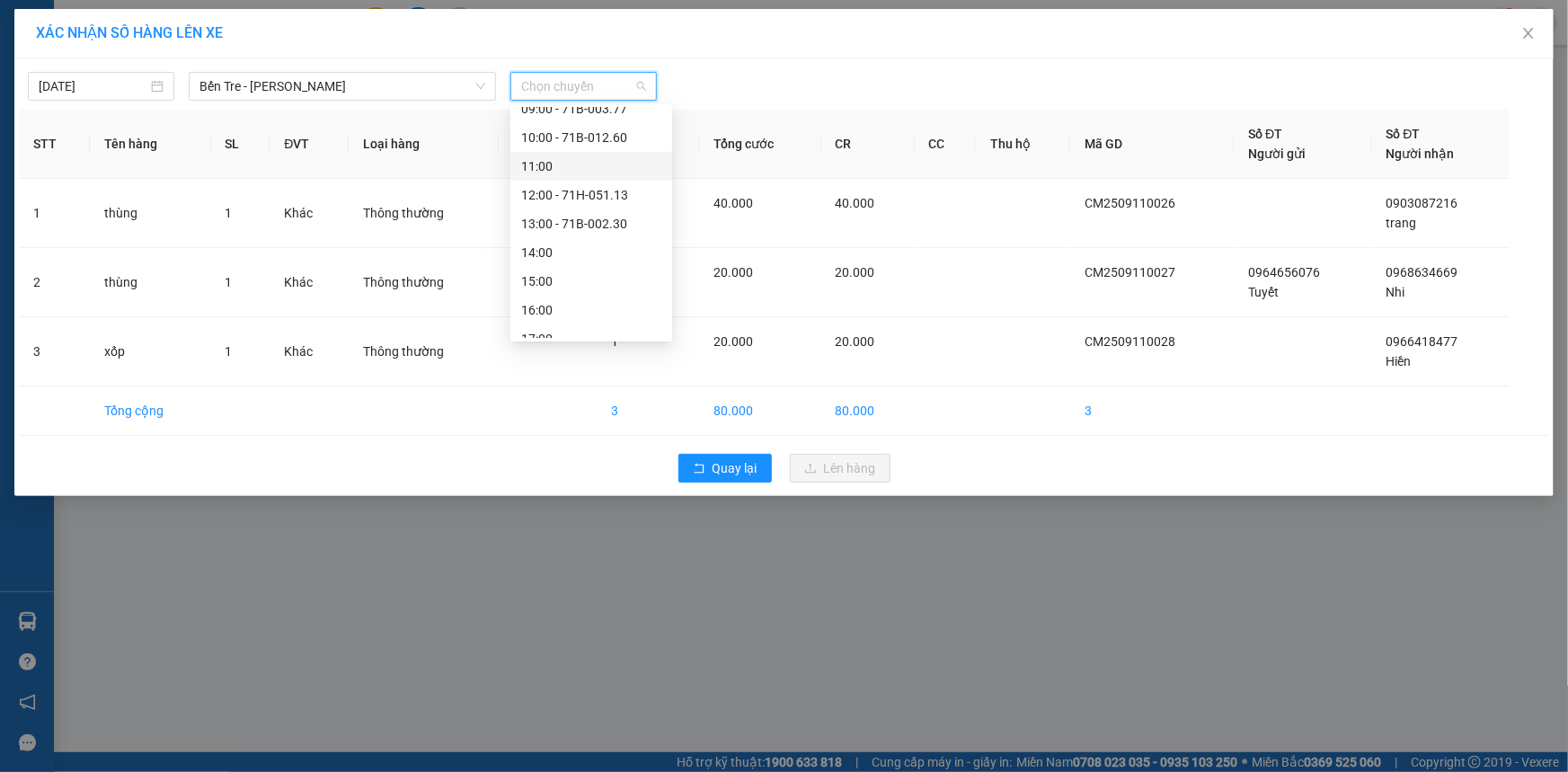
scroll to position [244, 0]
click at [547, 245] on div "14:00" at bounding box center [591, 251] width 140 height 19
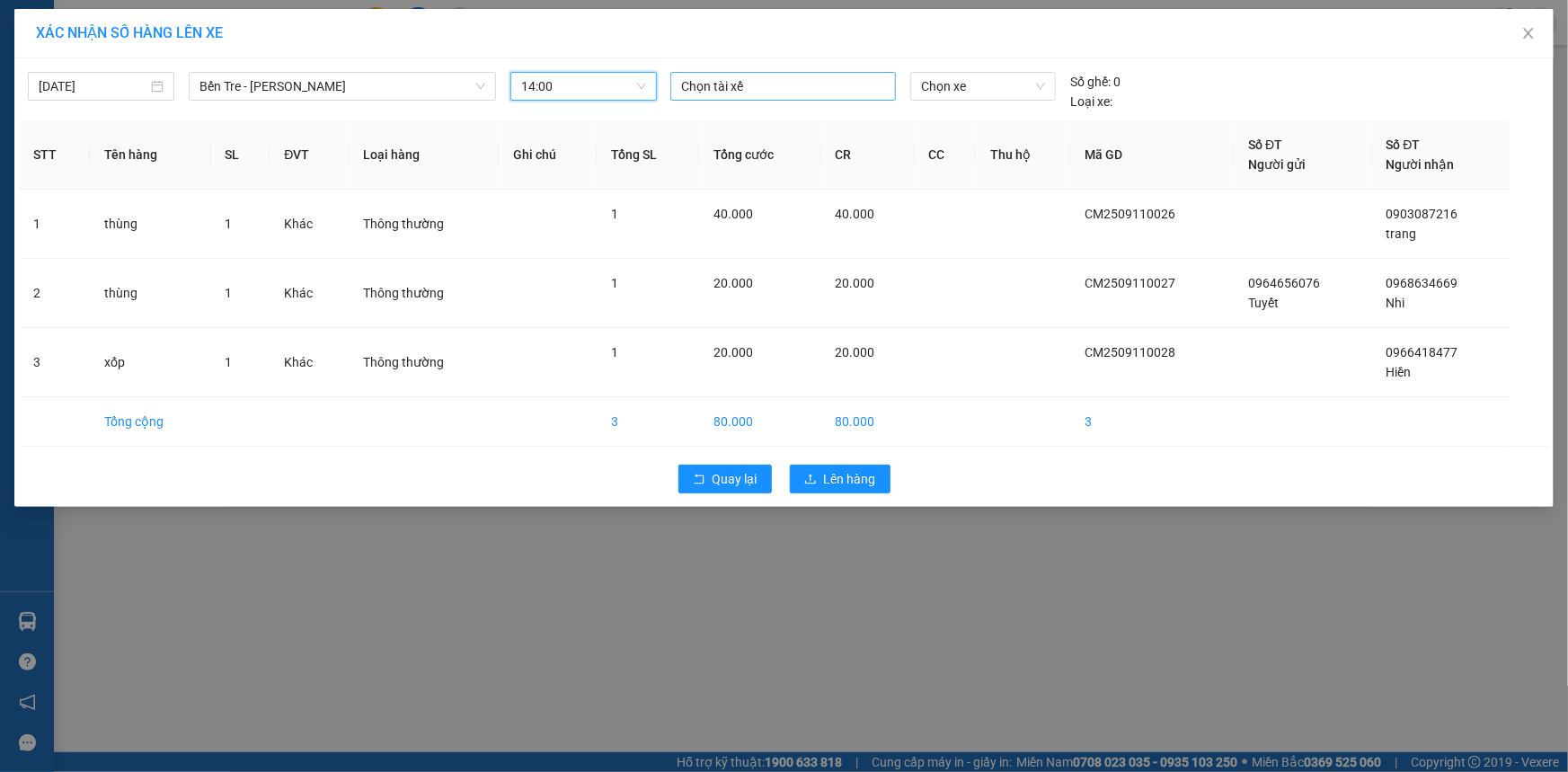
click at [802, 81] on div at bounding box center [782, 85] width 216 height 21
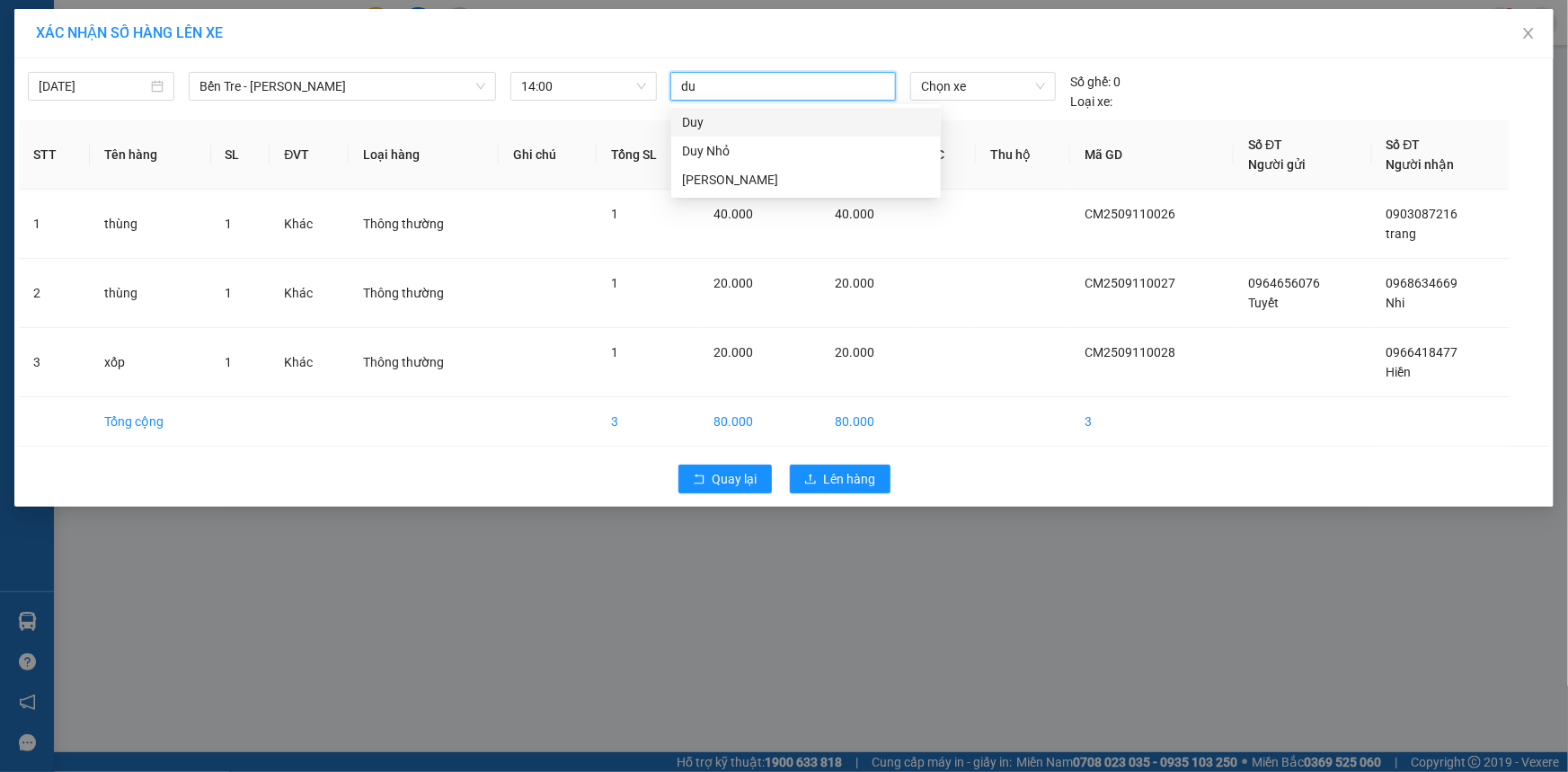
type input "duy"
drag, startPoint x: 794, startPoint y: 152, endPoint x: 979, endPoint y: 63, distance: 205.3
click at [799, 147] on div "Duy Nhỏ" at bounding box center [805, 150] width 248 height 19
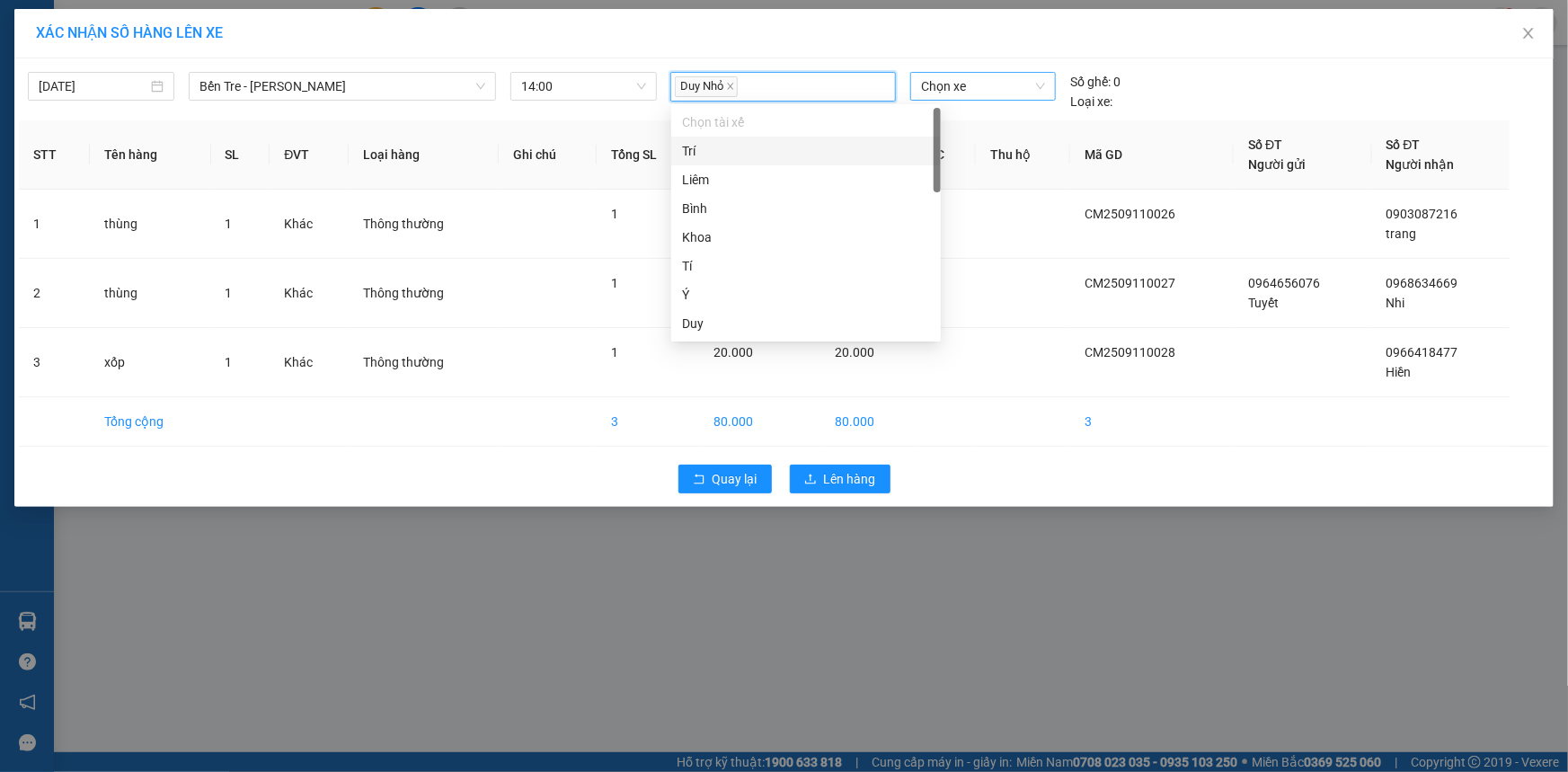
click at [985, 96] on span "Chọn xe" at bounding box center [983, 85] width 124 height 27
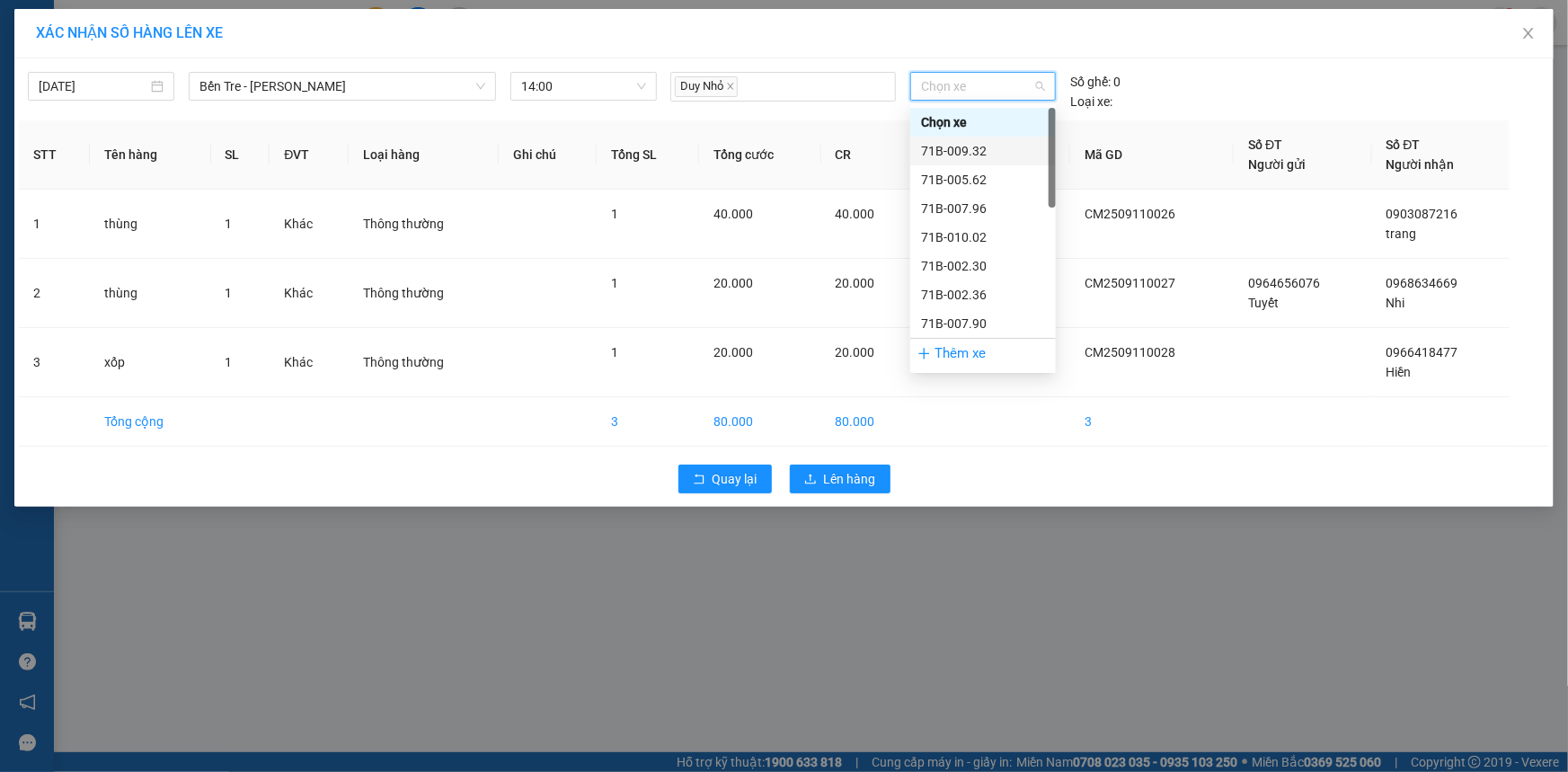
click at [1014, 148] on div "71B-009.32" at bounding box center [983, 150] width 124 height 19
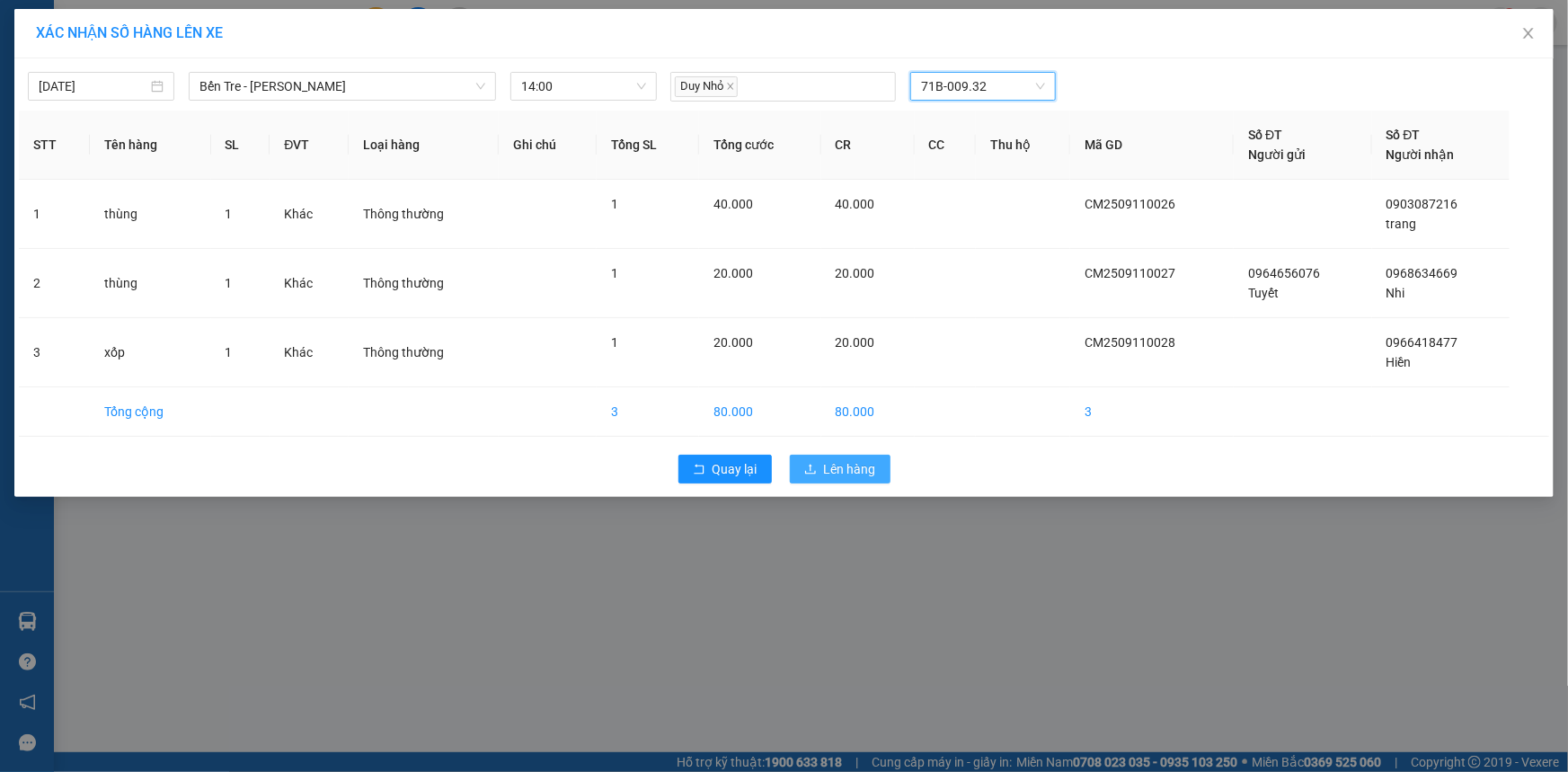
drag, startPoint x: 853, startPoint y: 454, endPoint x: 853, endPoint y: 464, distance: 10.0
click at [853, 461] on button "Lên hàng" at bounding box center [840, 469] width 100 height 29
drag, startPoint x: 853, startPoint y: 464, endPoint x: 845, endPoint y: 443, distance: 22.5
click at [845, 443] on div "11/09/2025 Bến Tre - Hồ Chí Minh LỌC THEO Nhóm tuyến Tuyến Chọn tất cả Danh sác…" at bounding box center [783, 277] width 1539 height 439
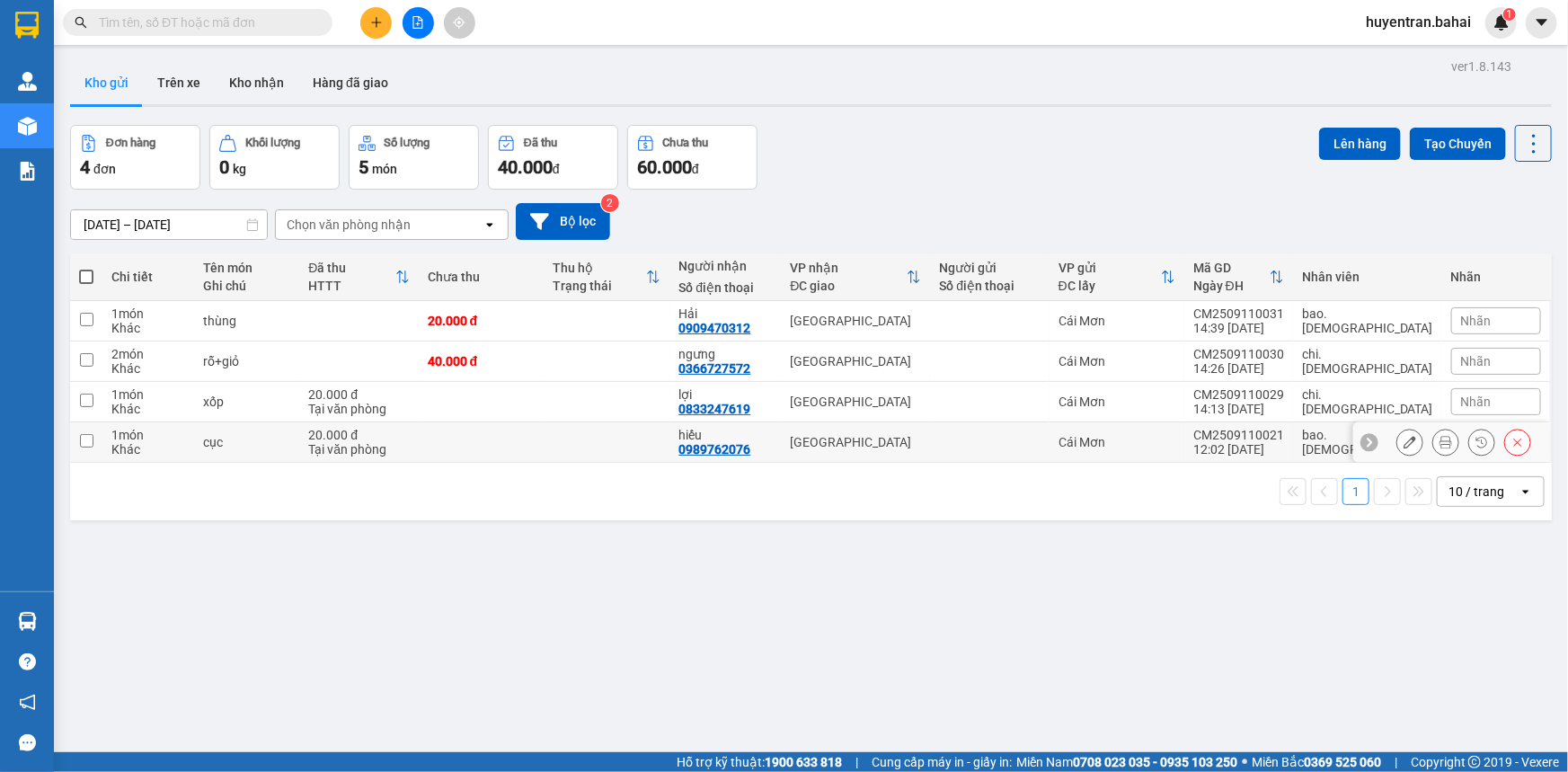
click at [81, 442] on input "checkbox" at bounding box center [86, 441] width 14 height 14
checkbox input "true"
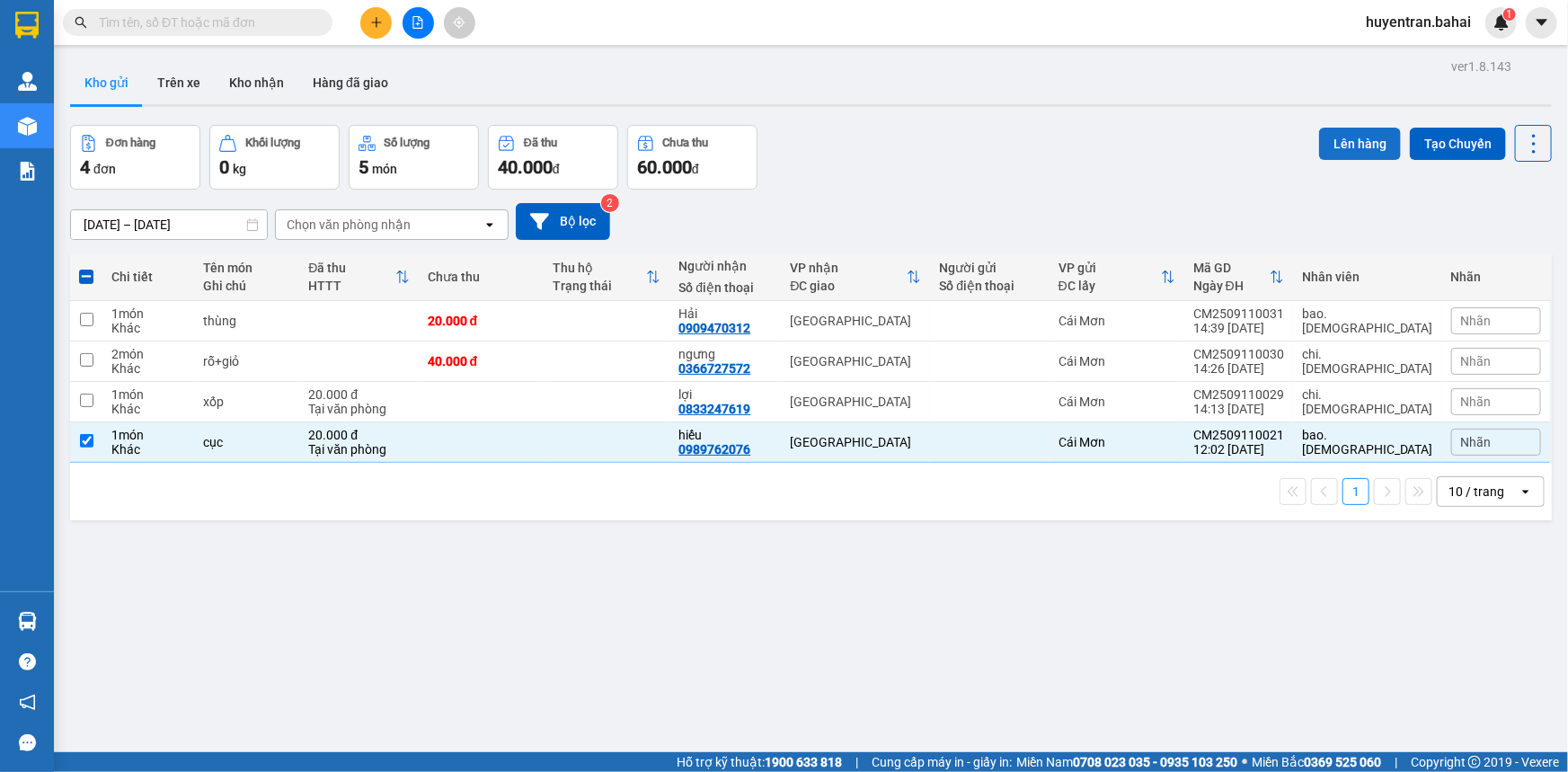
click at [1352, 141] on button "Lên hàng" at bounding box center [1360, 144] width 82 height 32
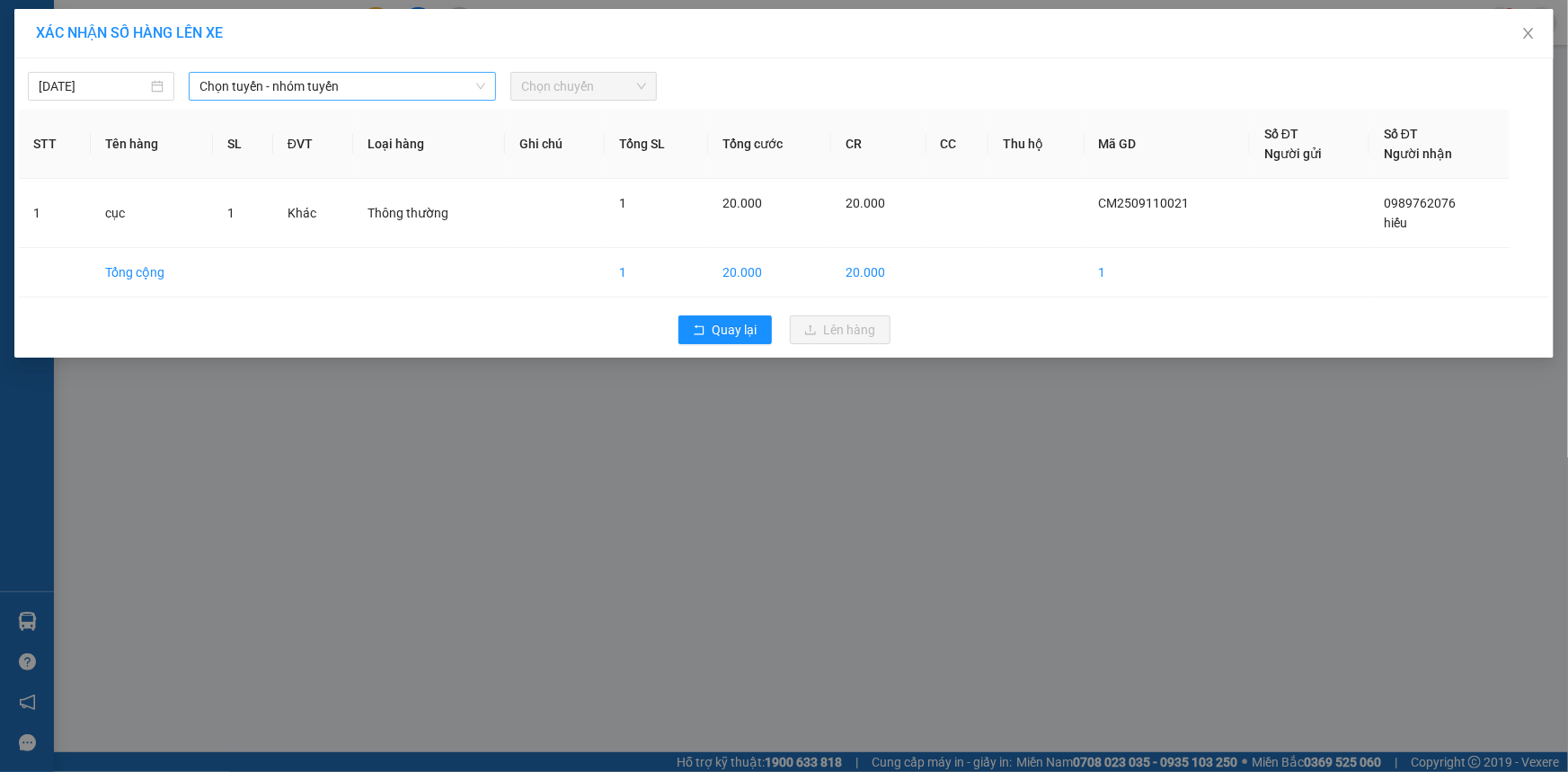
click at [445, 91] on span "Chọn tuyến - nhóm tuyến" at bounding box center [342, 85] width 286 height 27
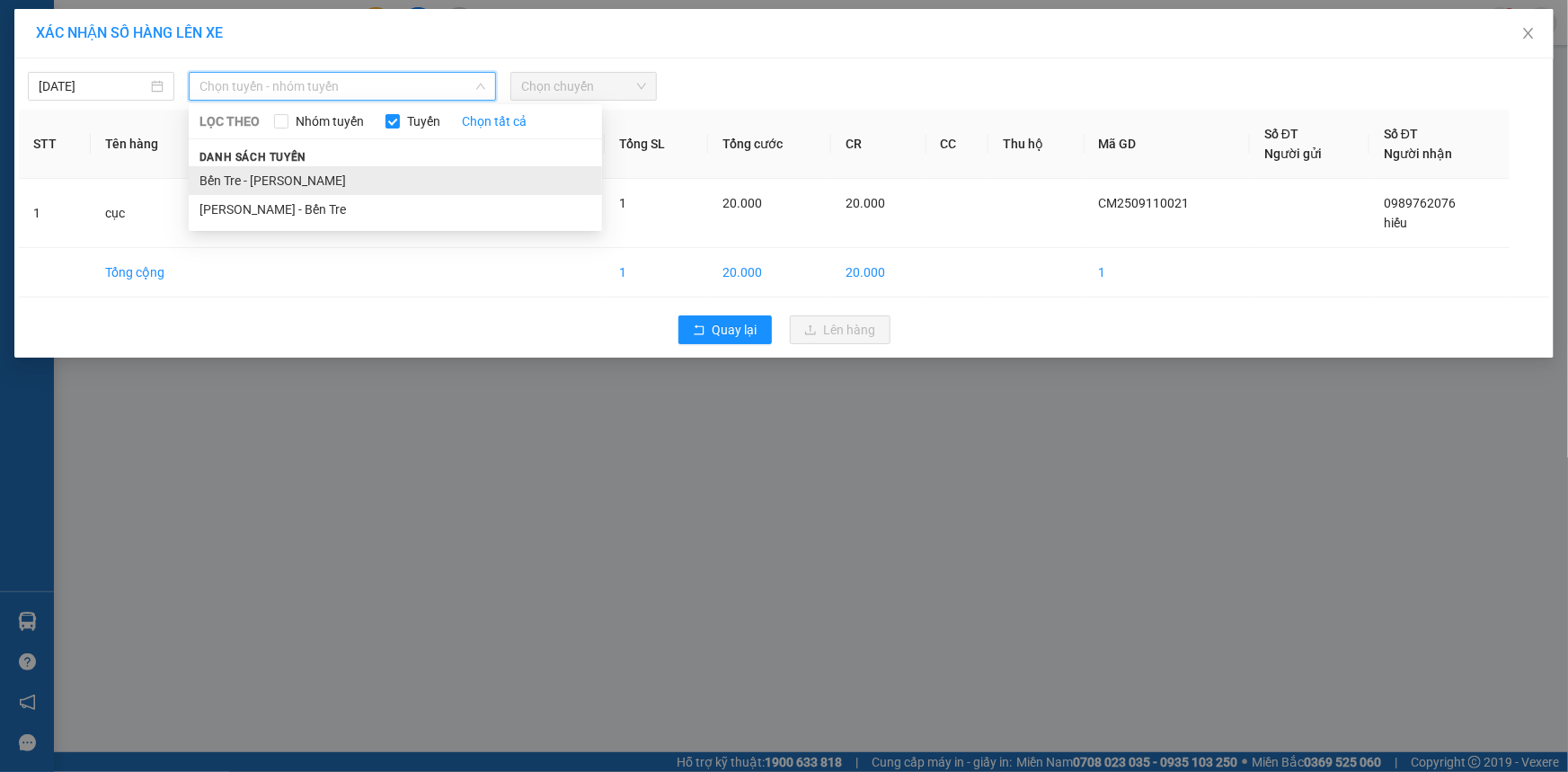
drag, startPoint x: 414, startPoint y: 171, endPoint x: 497, endPoint y: 129, distance: 93.0
click at [414, 171] on li "Bến Tre - Hồ Chí Minh" at bounding box center [395, 180] width 414 height 29
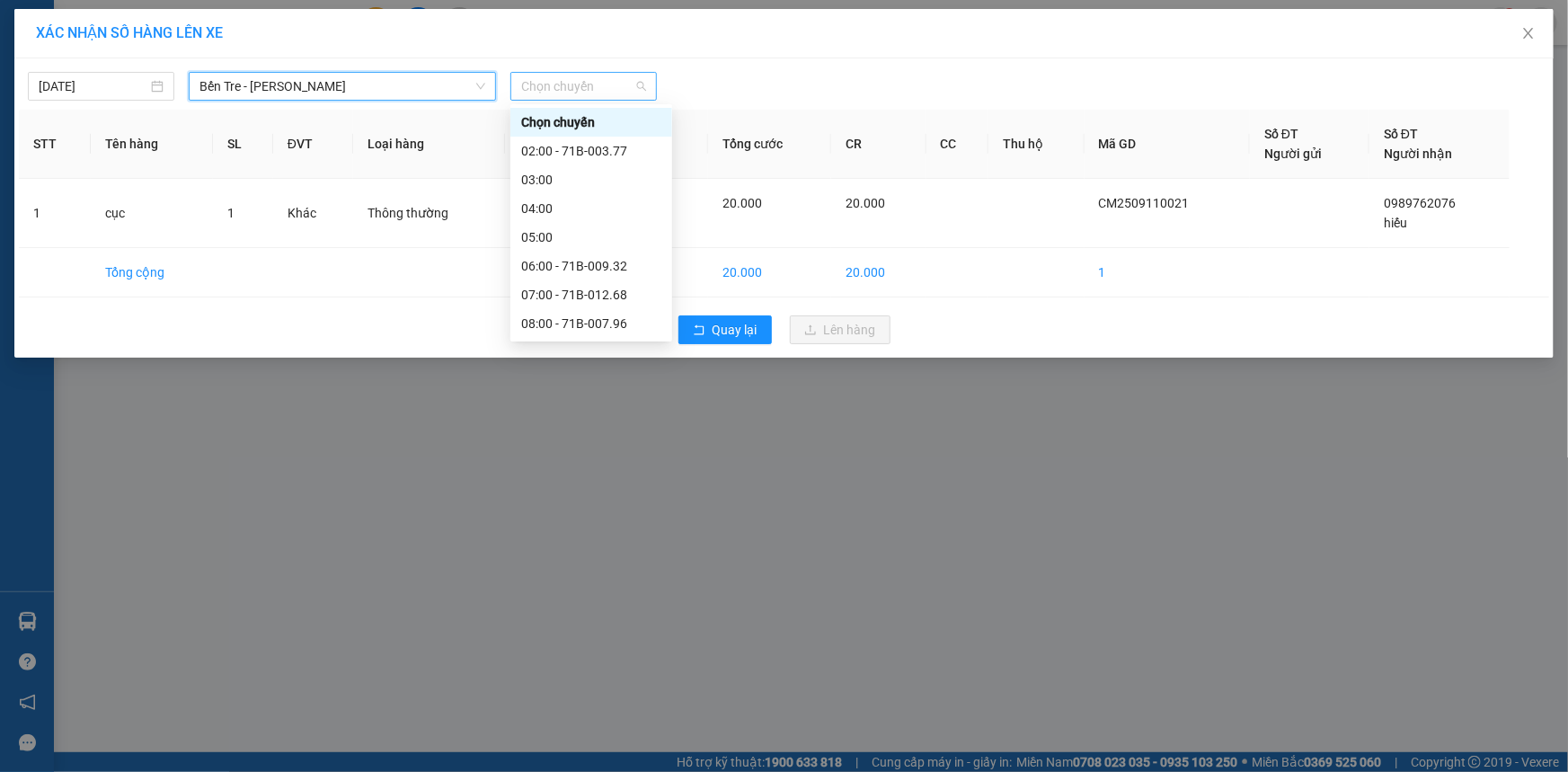
click at [579, 96] on span "Chọn chuyến" at bounding box center [584, 85] width 125 height 27
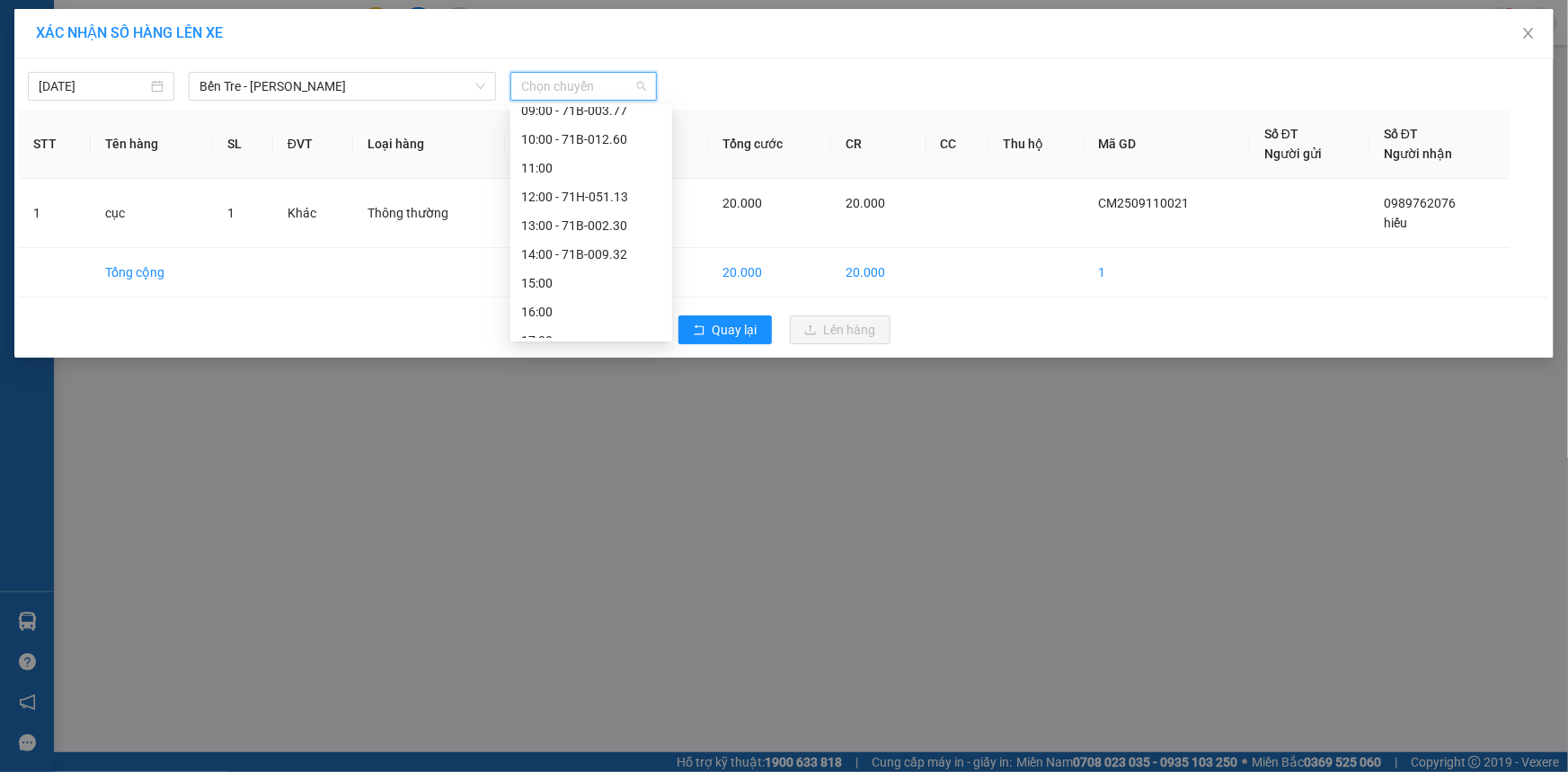
scroll to position [244, 0]
click at [563, 221] on div "13:00 - 71B-002.30" at bounding box center [591, 223] width 140 height 19
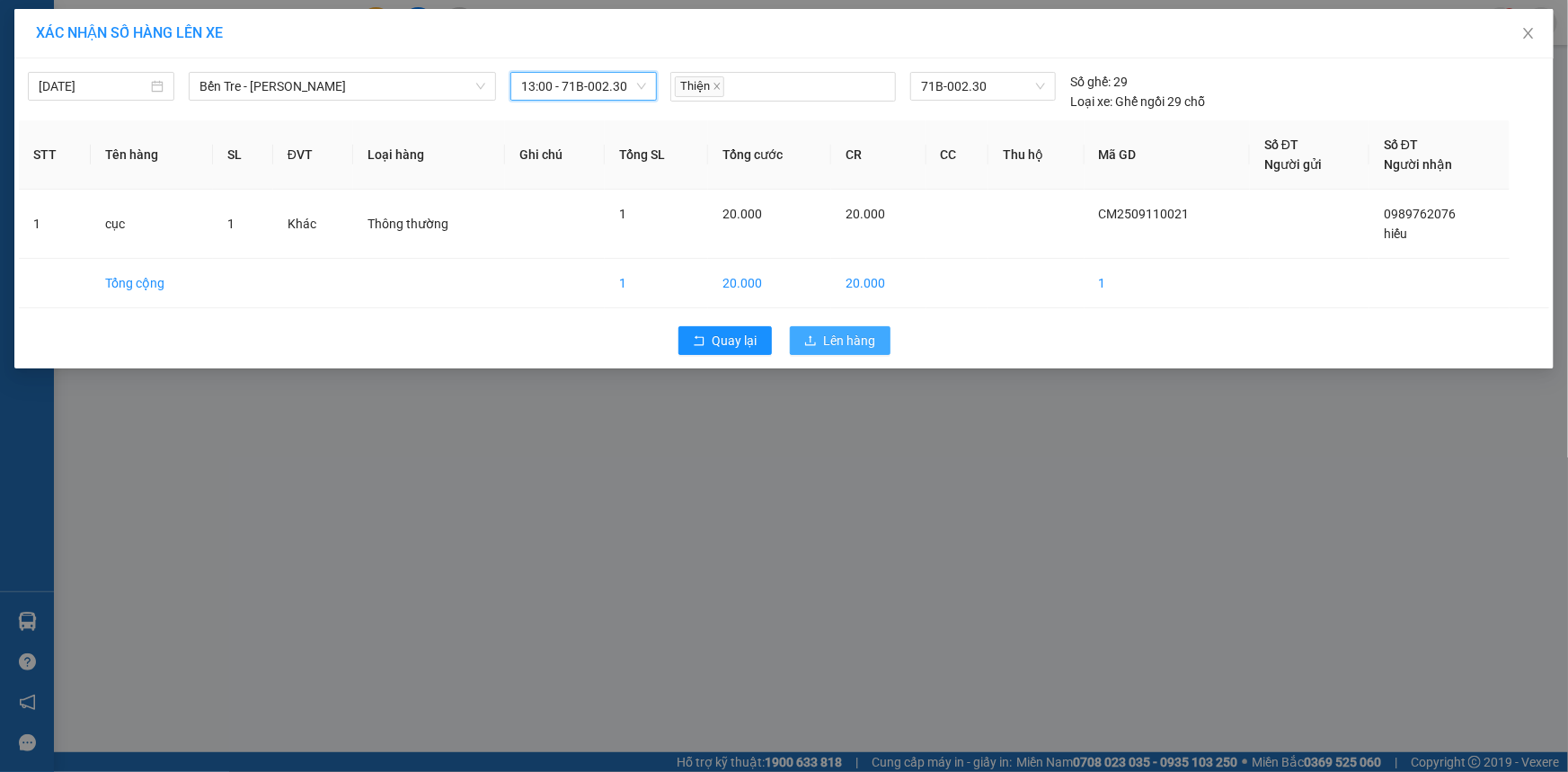
click at [821, 333] on button "Lên hàng" at bounding box center [840, 341] width 100 height 29
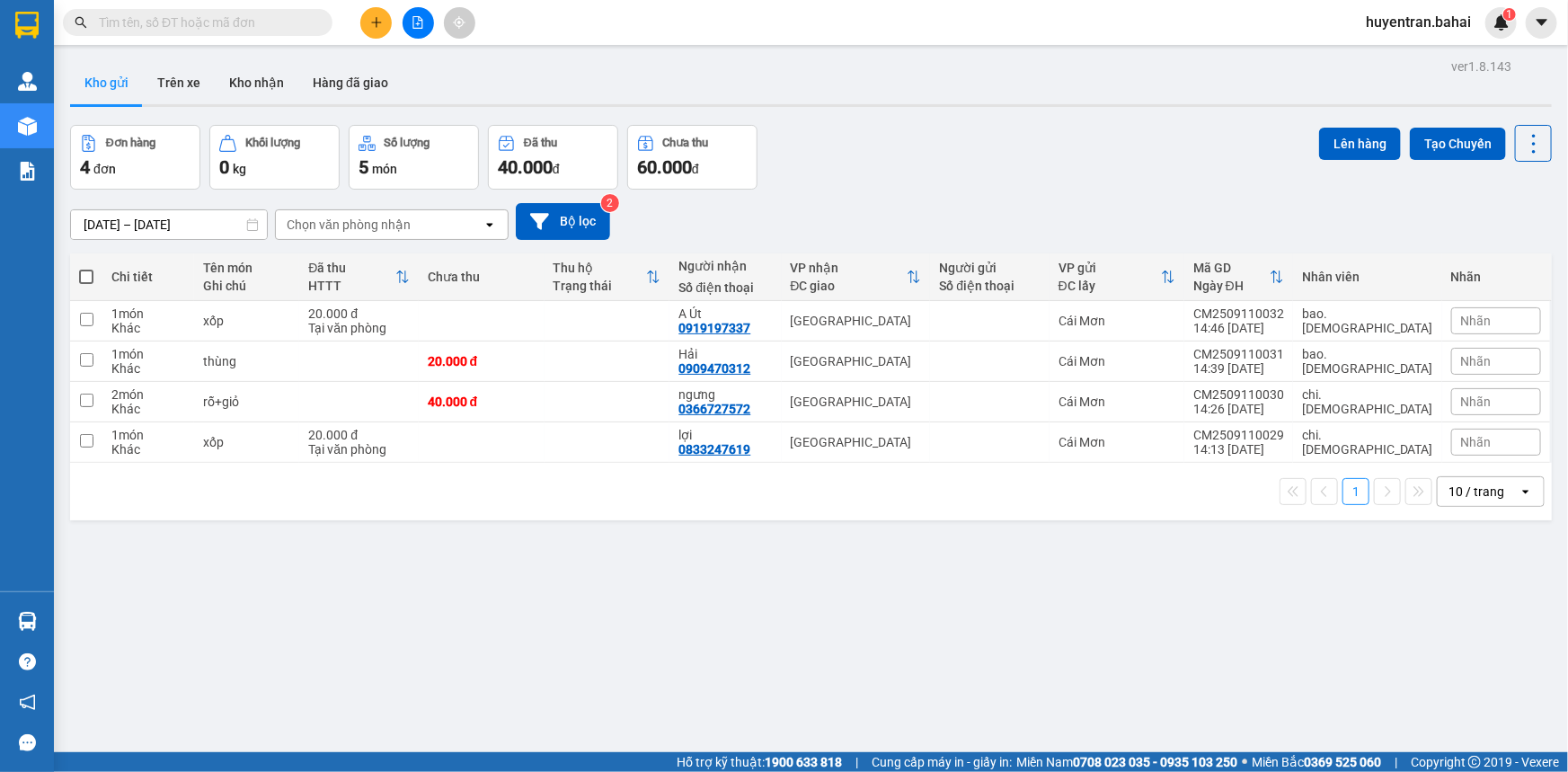
click at [87, 270] on span at bounding box center [85, 277] width 14 height 14
click at [86, 268] on input "checkbox" at bounding box center [86, 268] width 0 height 0
checkbox input "true"
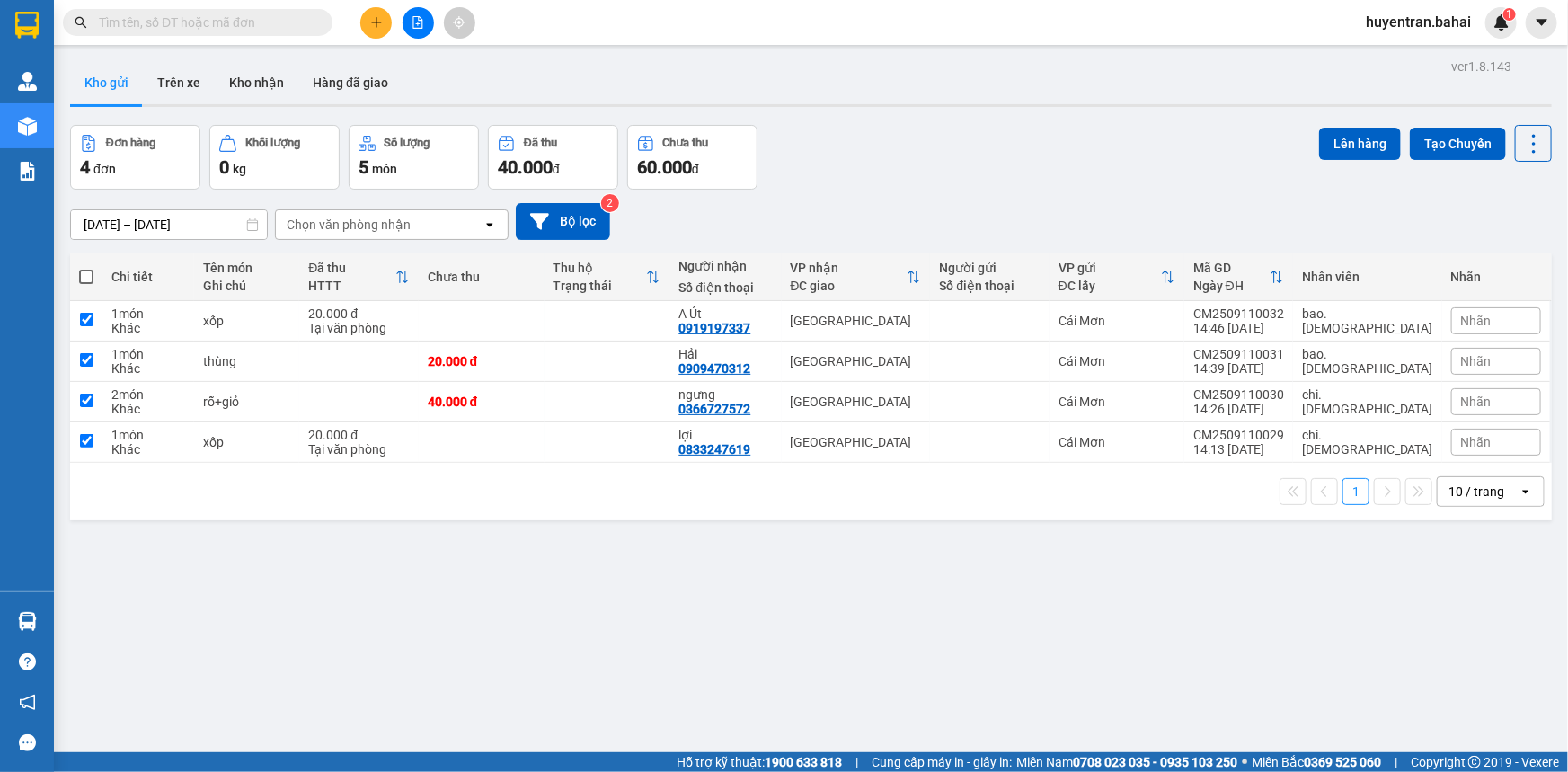
checkbox input "true"
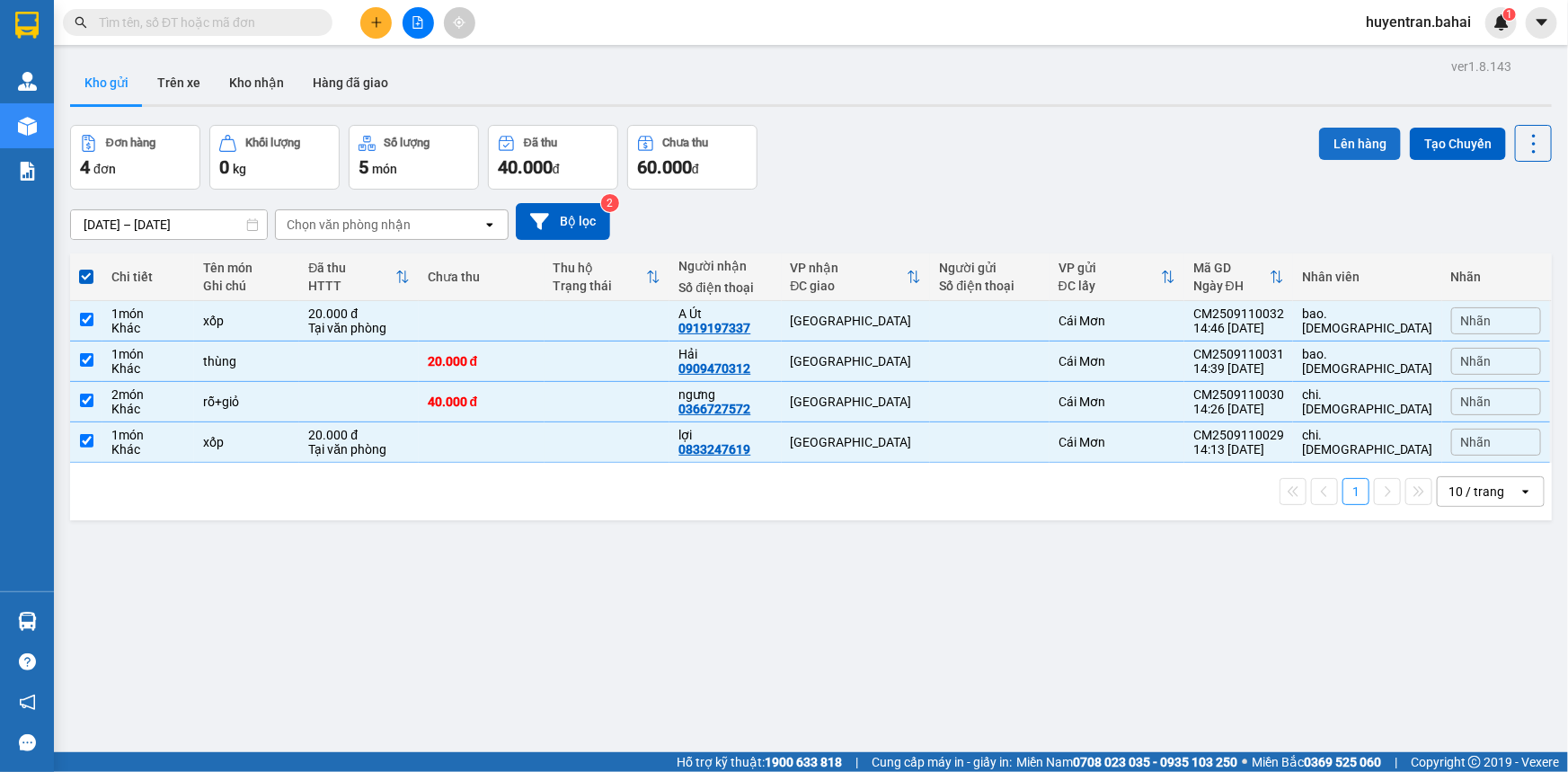
click at [1358, 136] on button "Lên hàng" at bounding box center [1360, 144] width 82 height 32
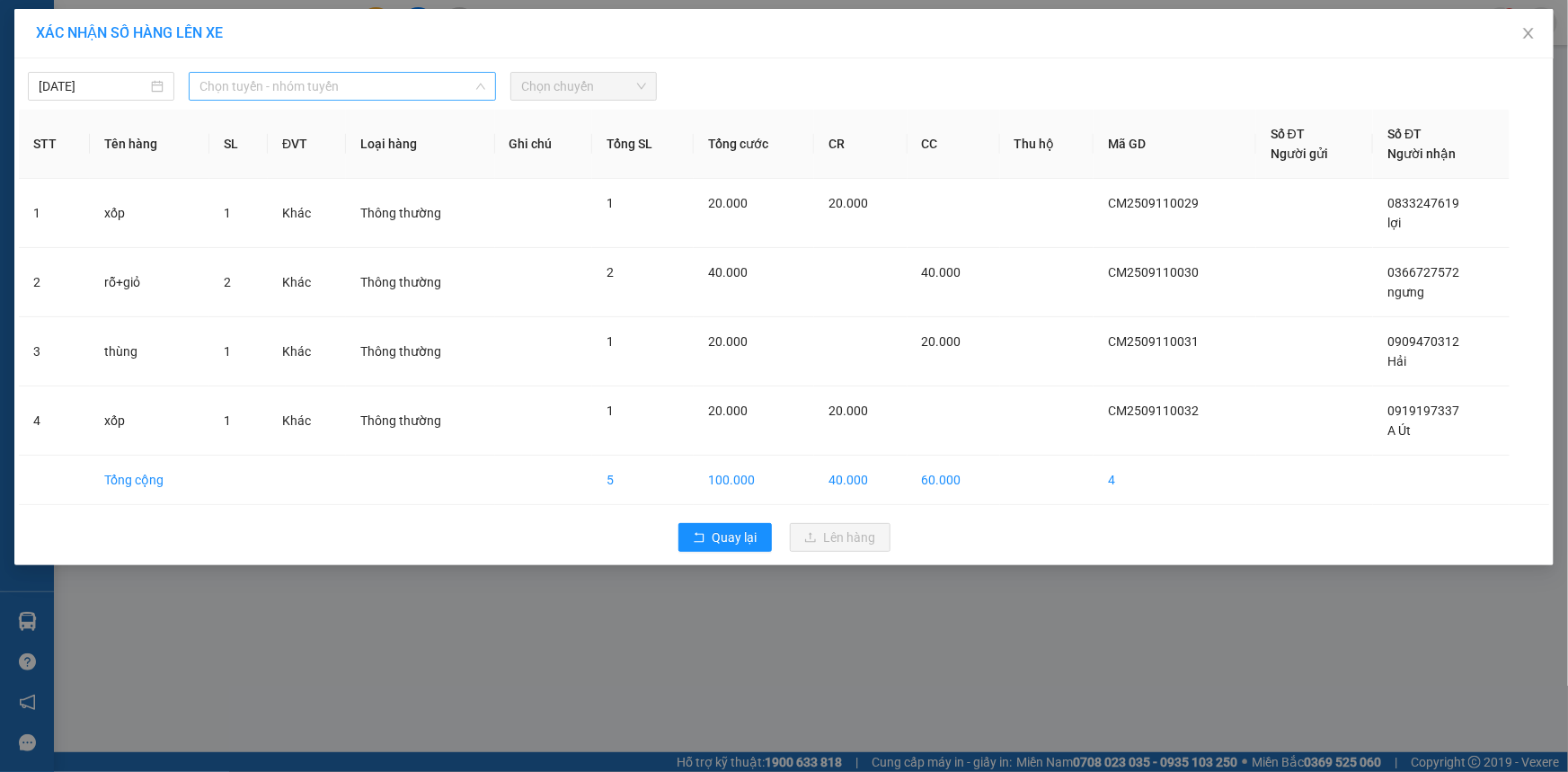
click at [450, 90] on span "Chọn tuyến - nhóm tuyến" at bounding box center [342, 85] width 286 height 27
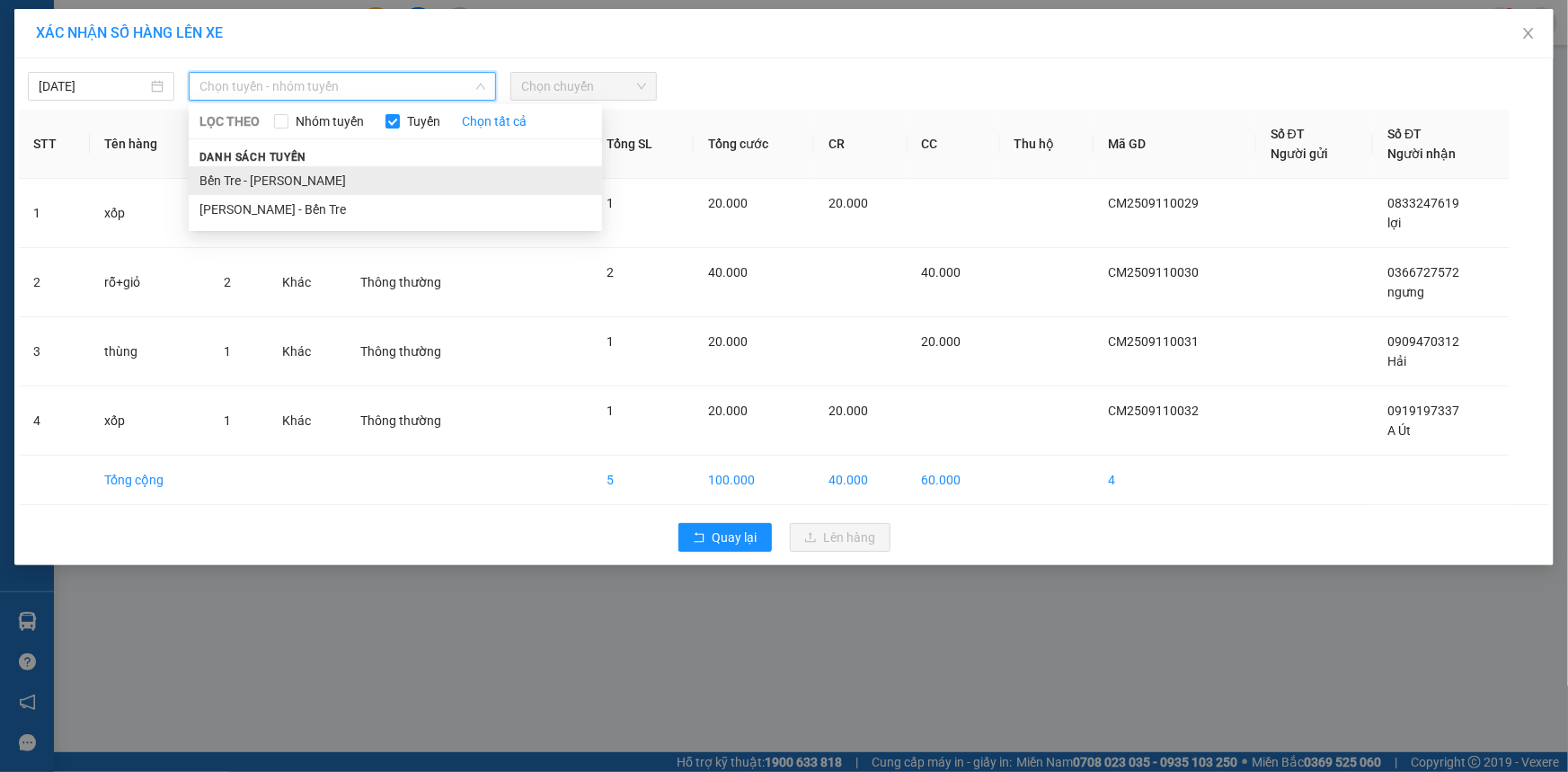
click at [440, 176] on li "Bến Tre - [PERSON_NAME]" at bounding box center [395, 180] width 414 height 29
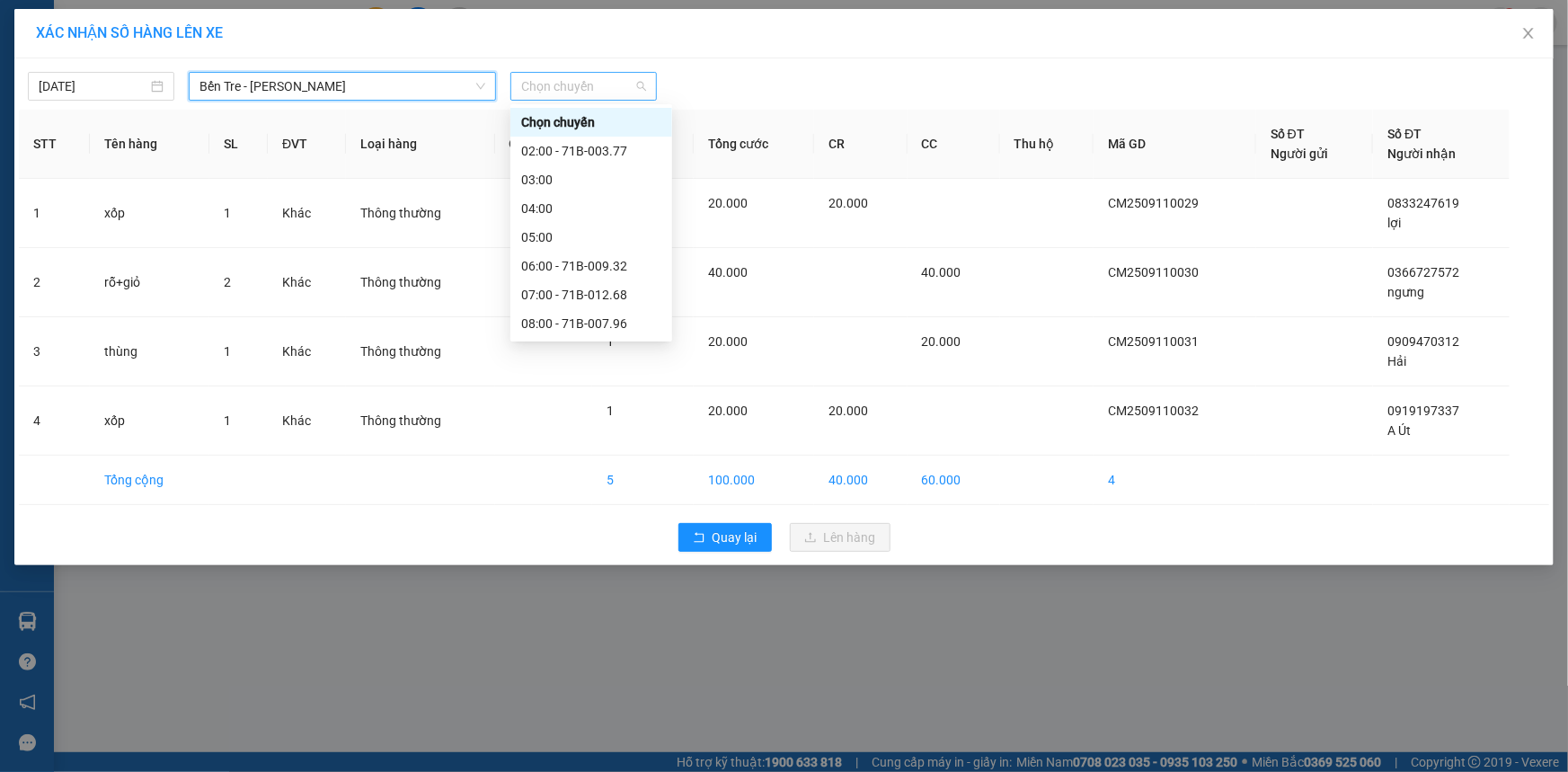
click at [646, 88] on span "Chọn chuyến" at bounding box center [584, 85] width 125 height 27
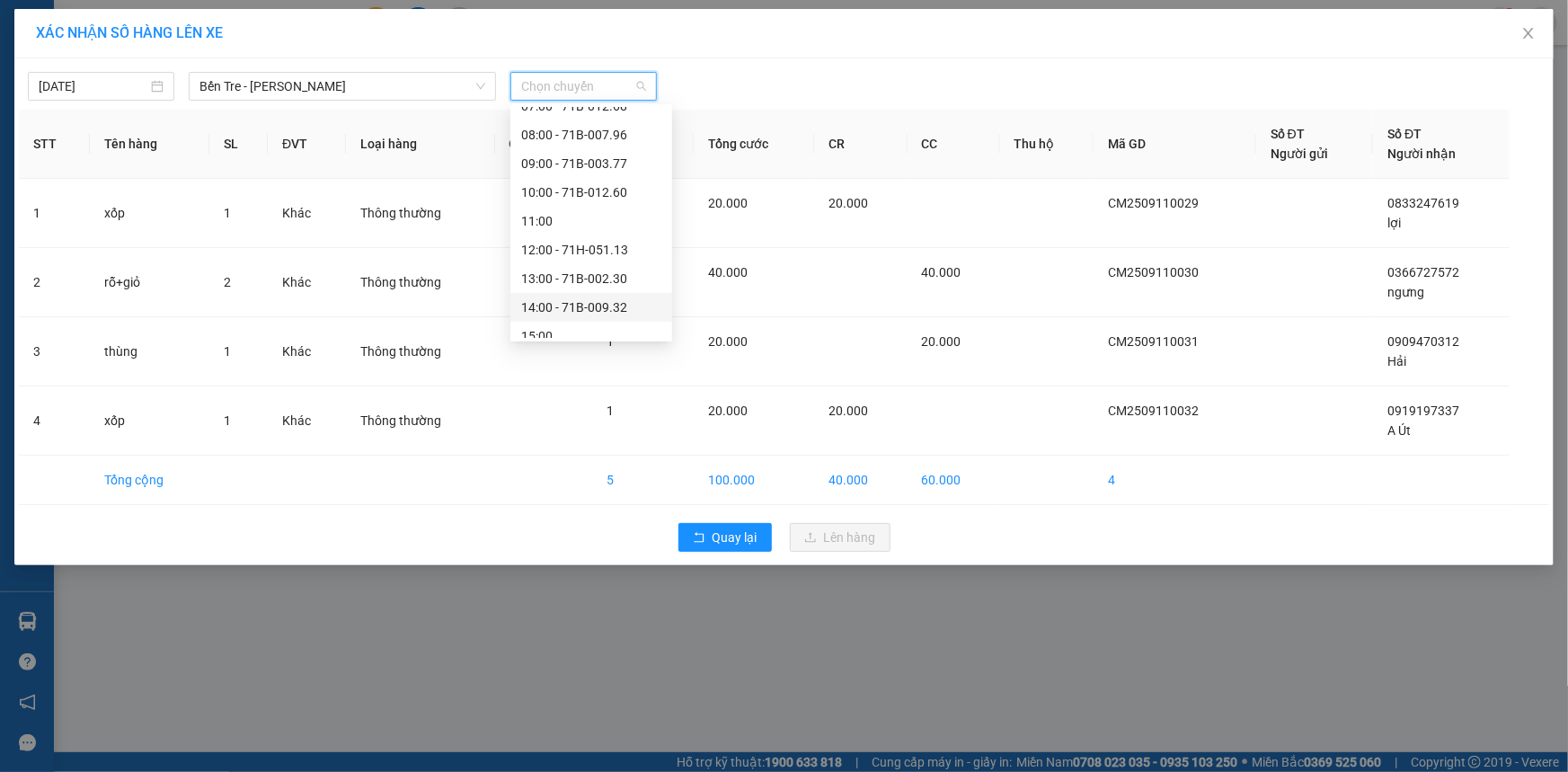
scroll to position [244, 0]
click at [608, 268] on div "15:00" at bounding box center [591, 280] width 161 height 29
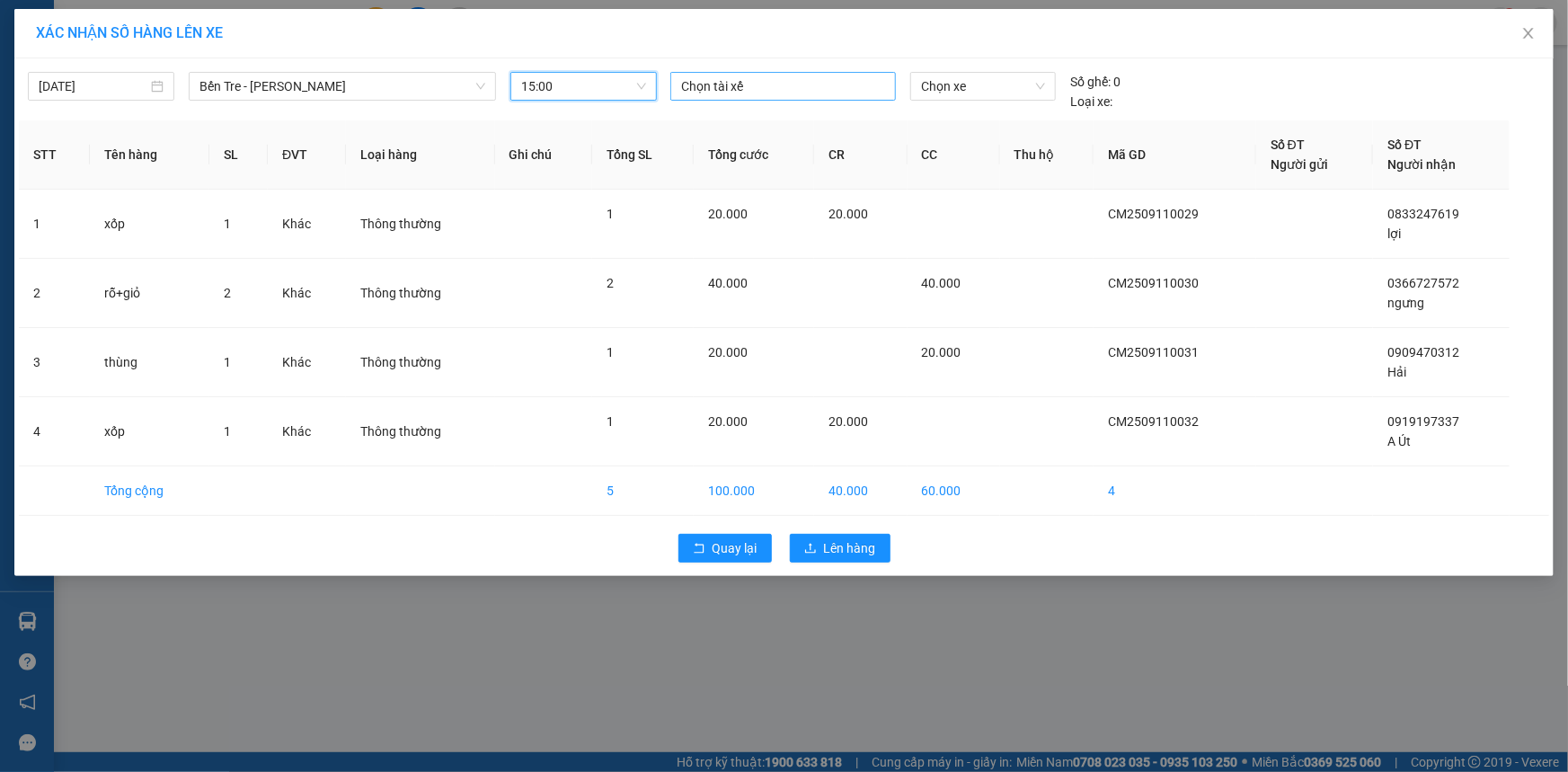
click at [803, 86] on div at bounding box center [782, 85] width 216 height 21
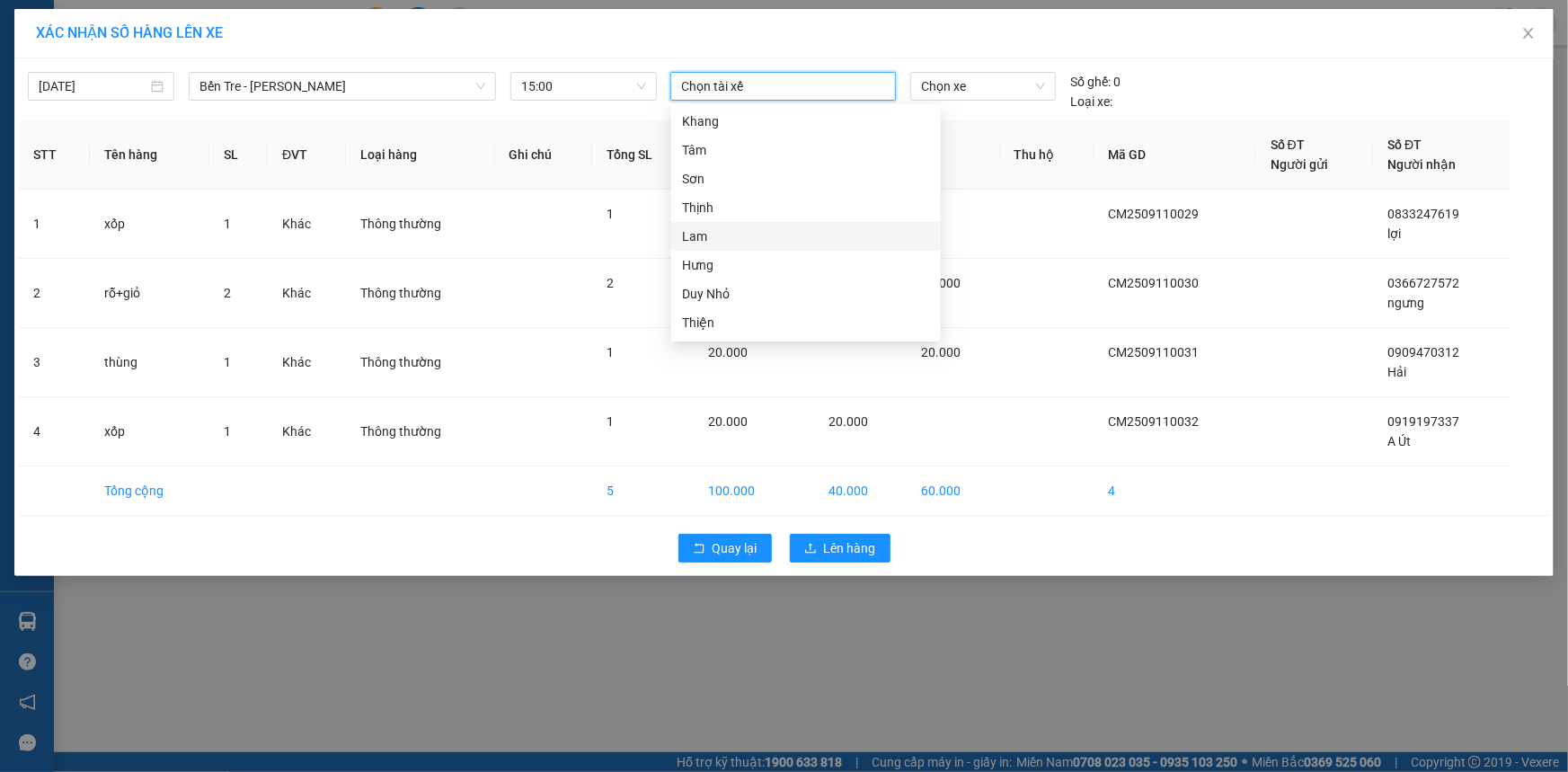
scroll to position [408, 0]
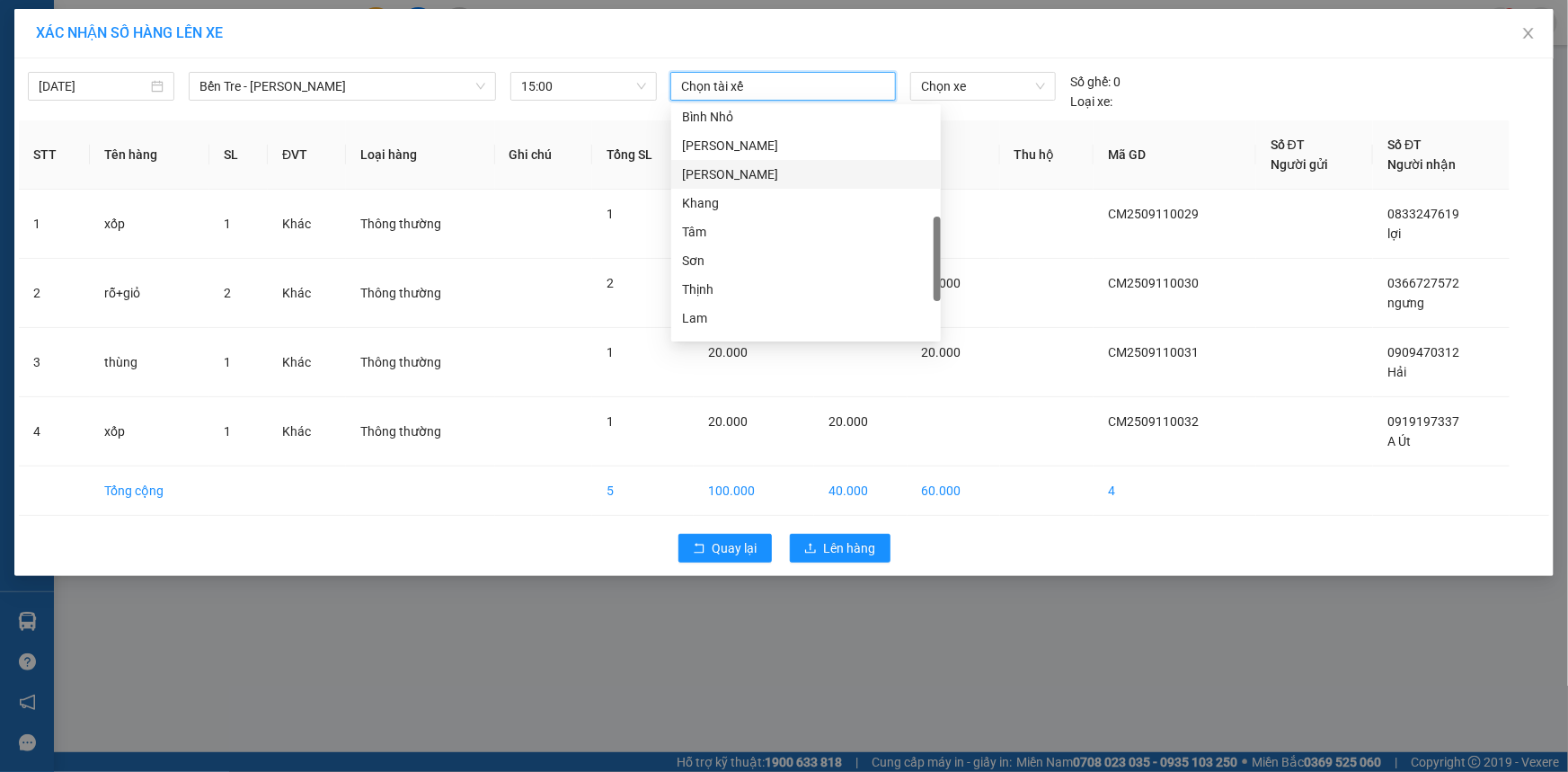
click at [738, 164] on div "Linh" at bounding box center [805, 174] width 248 height 19
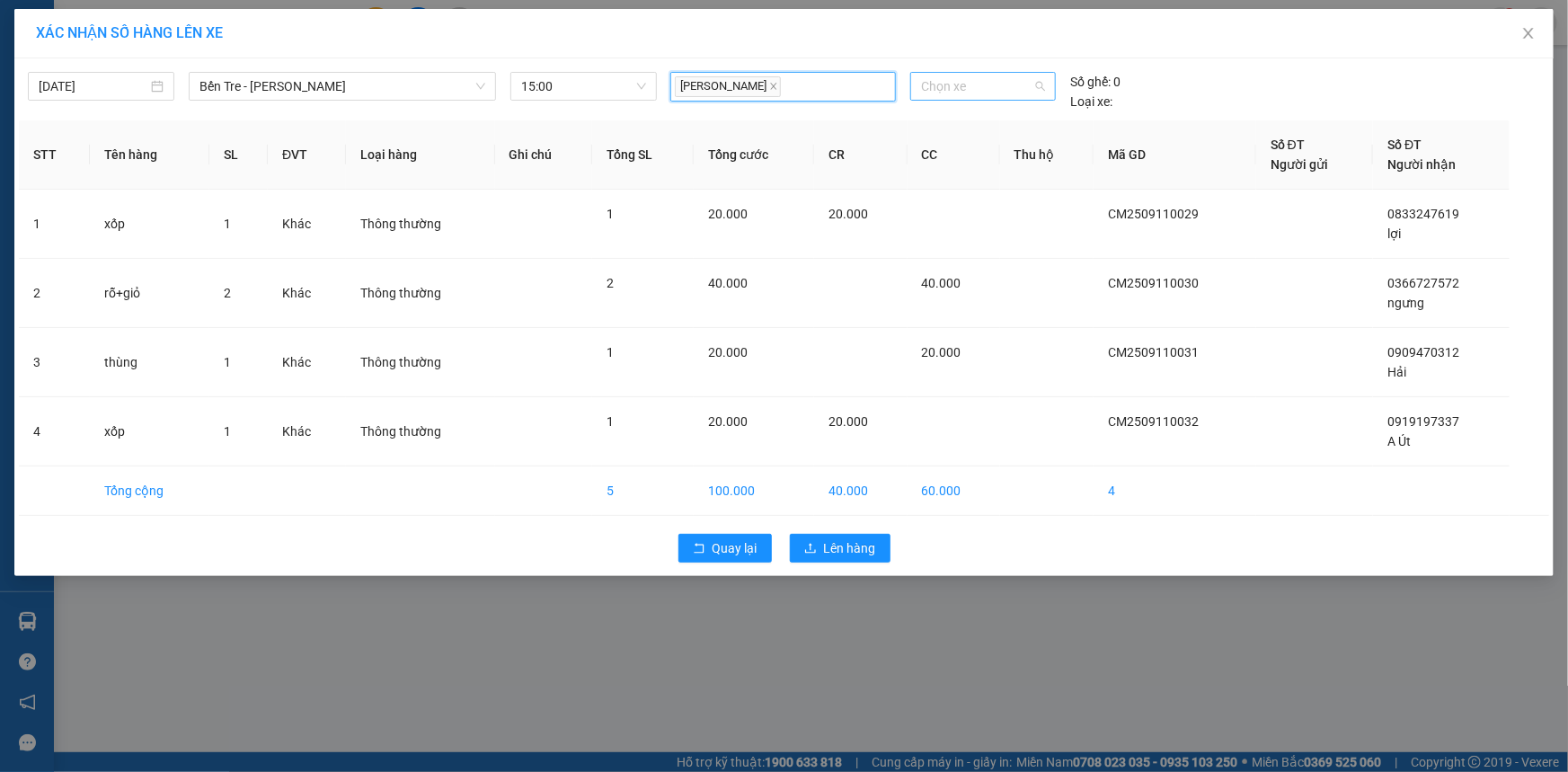
click at [1006, 86] on span "Chọn xe" at bounding box center [983, 85] width 124 height 27
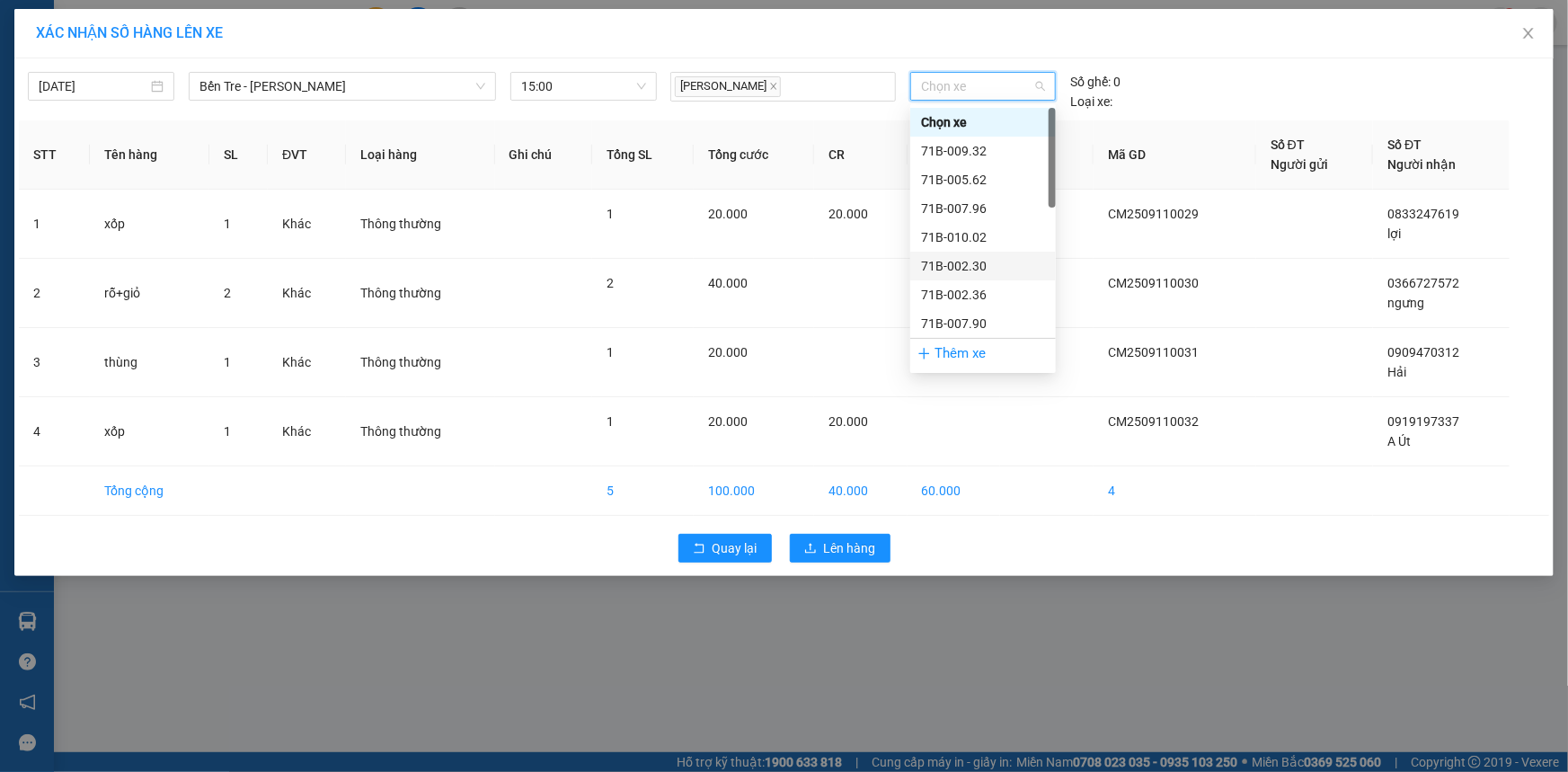
scroll to position [81, 0]
click at [993, 293] on div "71B-012.68" at bounding box center [983, 300] width 124 height 19
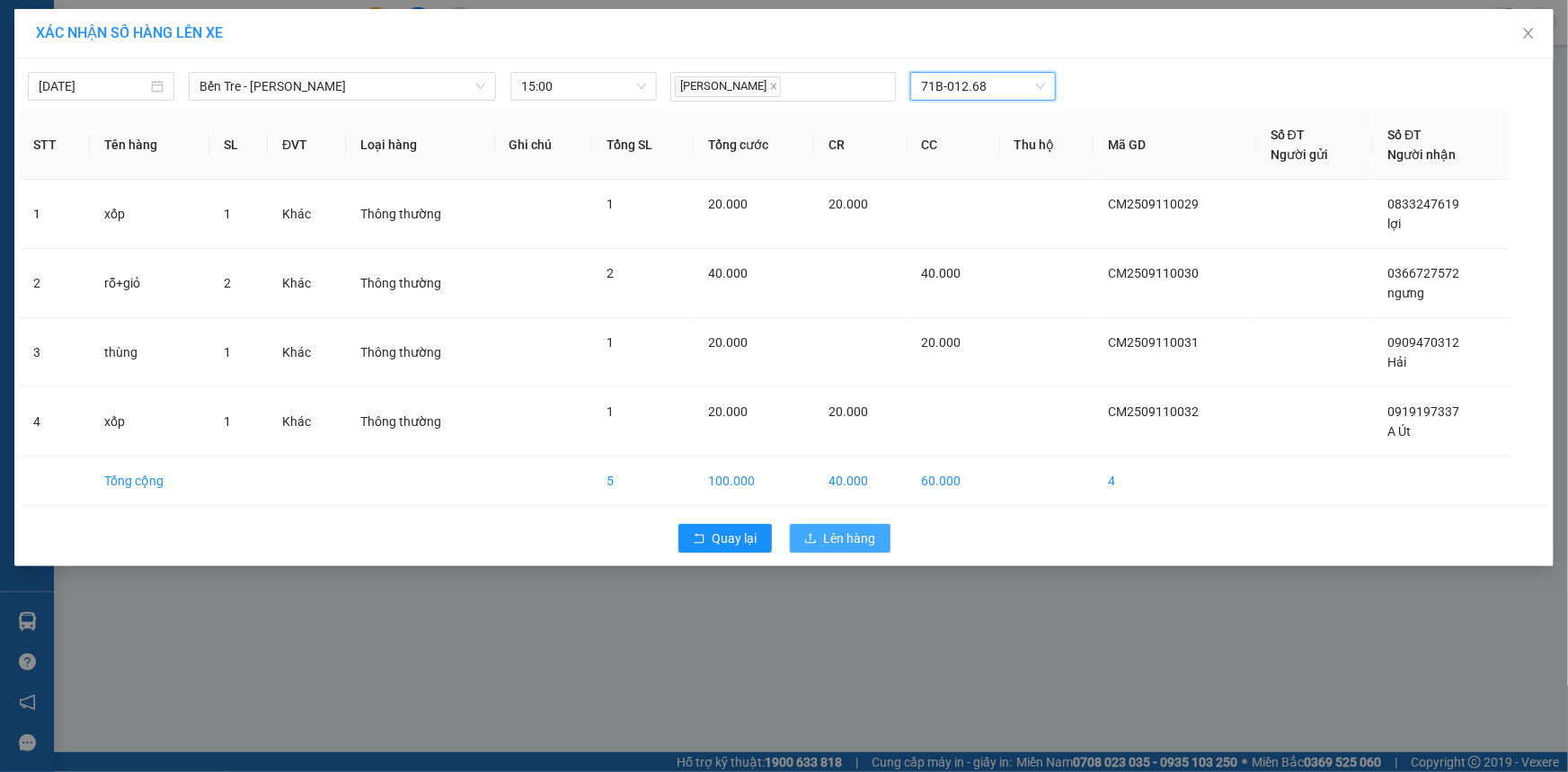
click at [849, 530] on span "Lên hàng" at bounding box center [850, 538] width 52 height 19
